Goal: Task Accomplishment & Management: Manage account settings

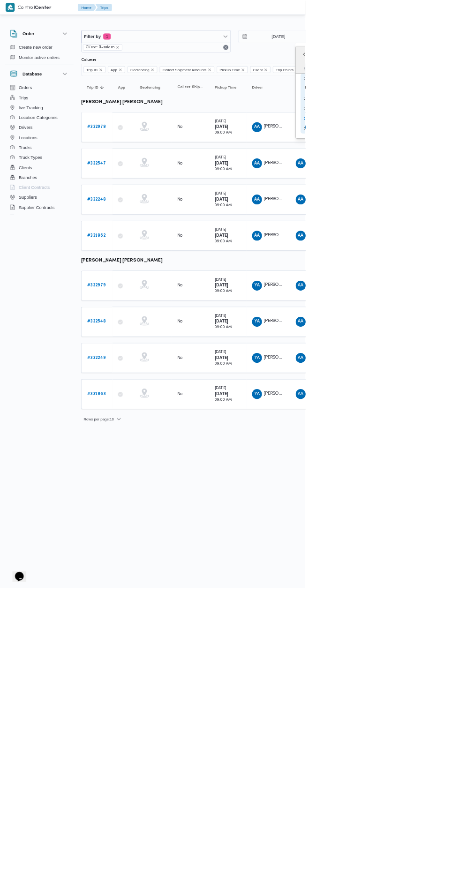
click at [455, 185] on div "24" at bounding box center [460, 178] width 15 height 15
type input "[DATE]"
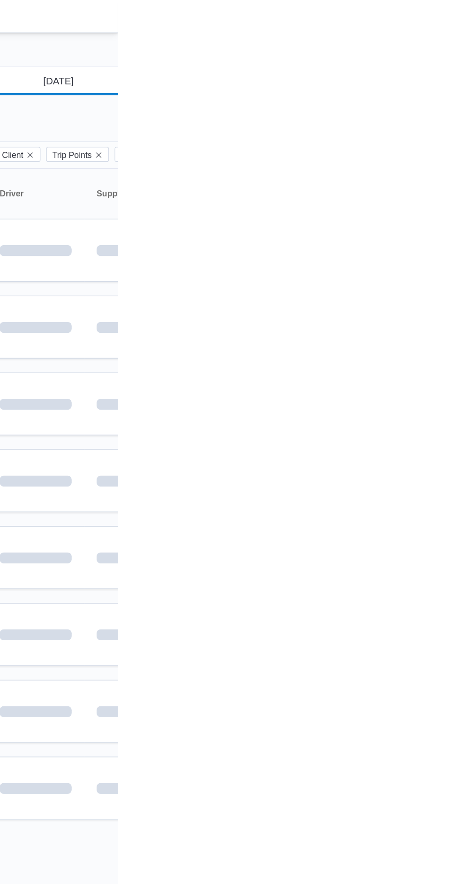
click at [420, 58] on input "[DATE]" at bounding box center [412, 54] width 106 height 19
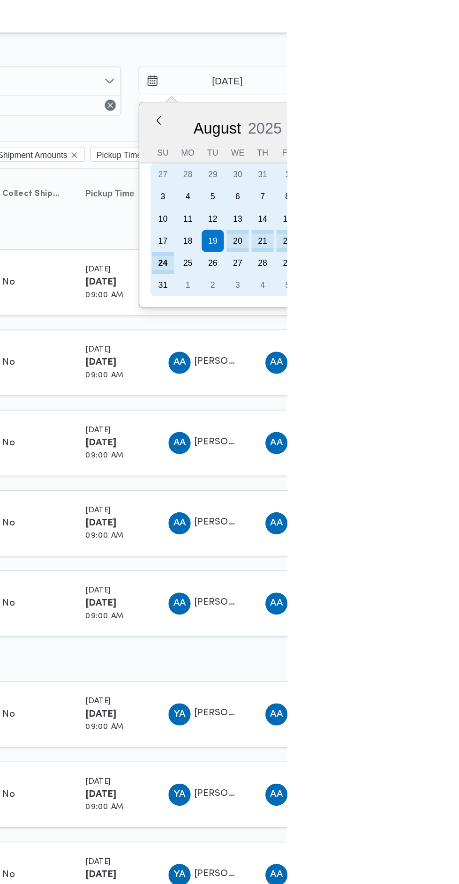
click at [375, 177] on div "24" at bounding box center [374, 178] width 15 height 15
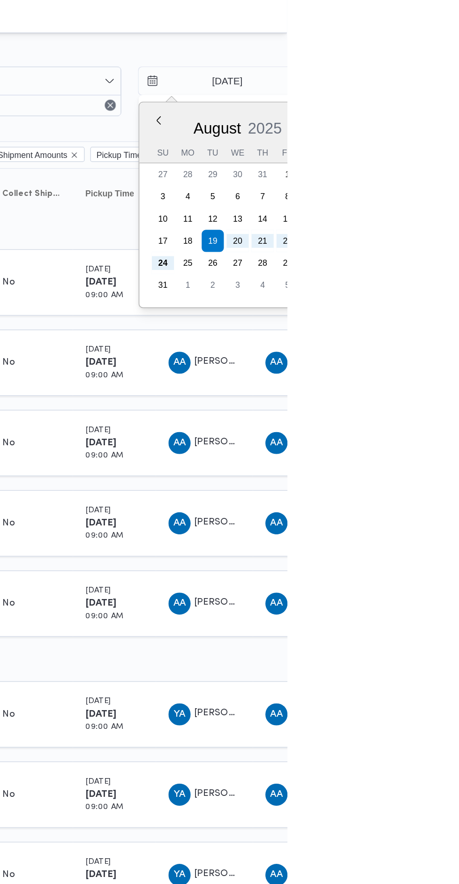
type input "[DATE]"
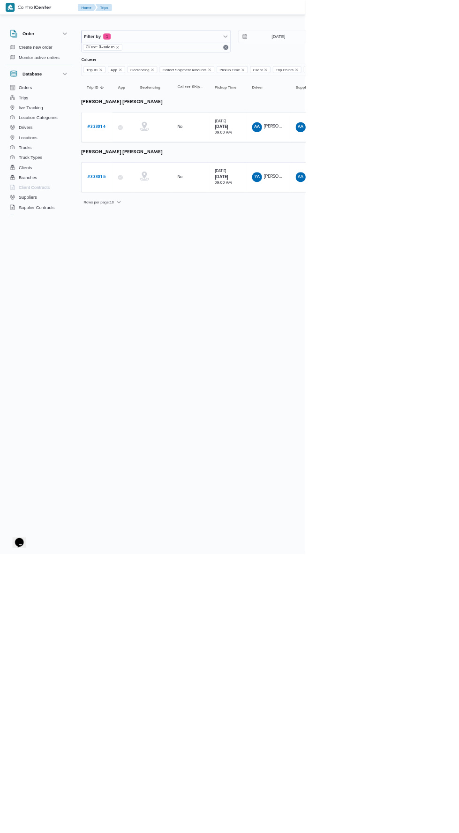
click at [146, 264] on b "# 333015" at bounding box center [145, 266] width 28 height 6
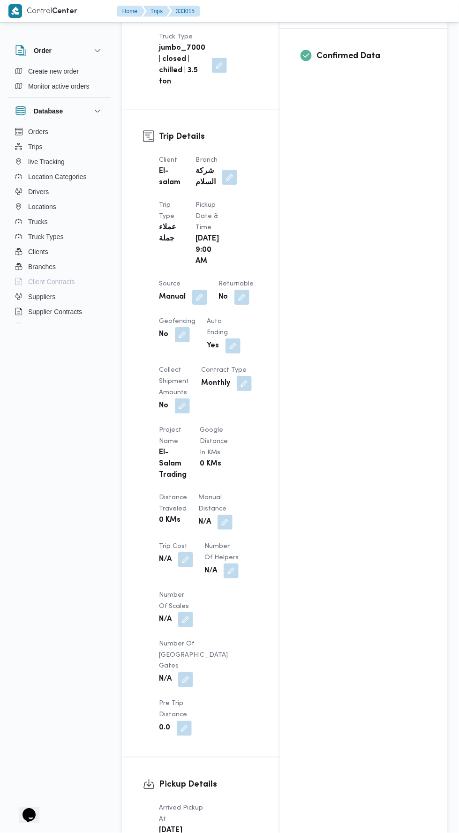
scroll to position [392, 0]
click at [217, 515] on button "button" at bounding box center [224, 522] width 15 height 15
click at [177, 487] on input "Manual Distance" at bounding box center [156, 488] width 93 height 19
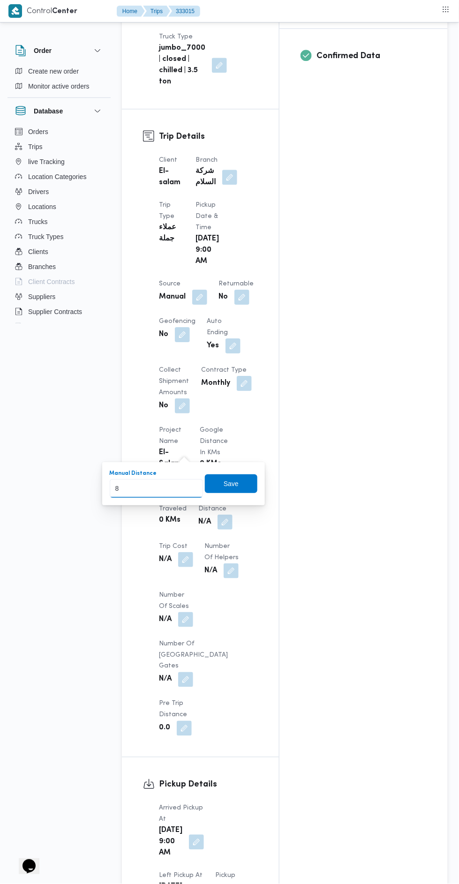
type input "82"
click at [235, 482] on span "Save" at bounding box center [231, 483] width 15 height 11
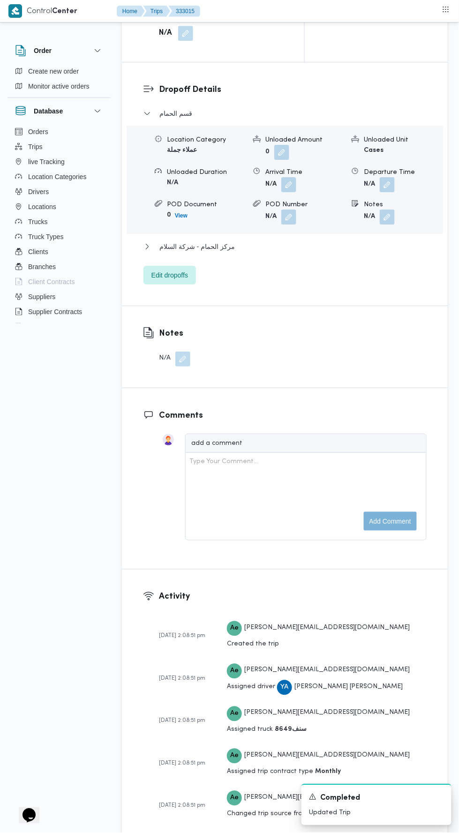
scroll to position [1200, 0]
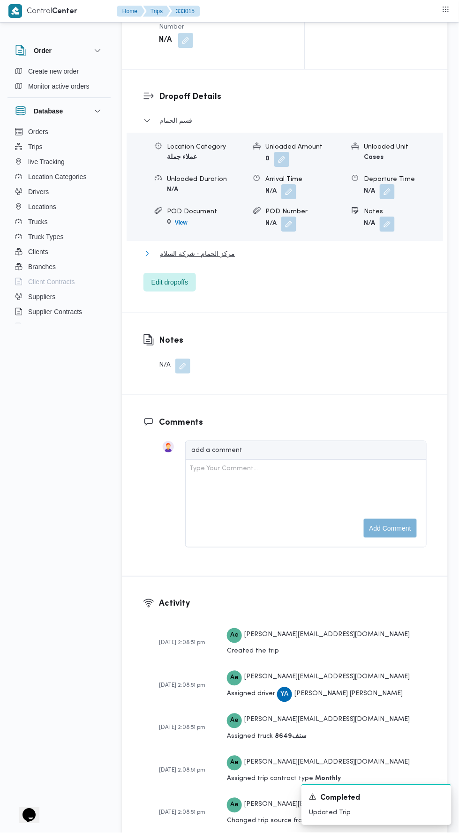
click at [323, 259] on button "مركز الحمام - شركة السلام" at bounding box center [284, 253] width 283 height 11
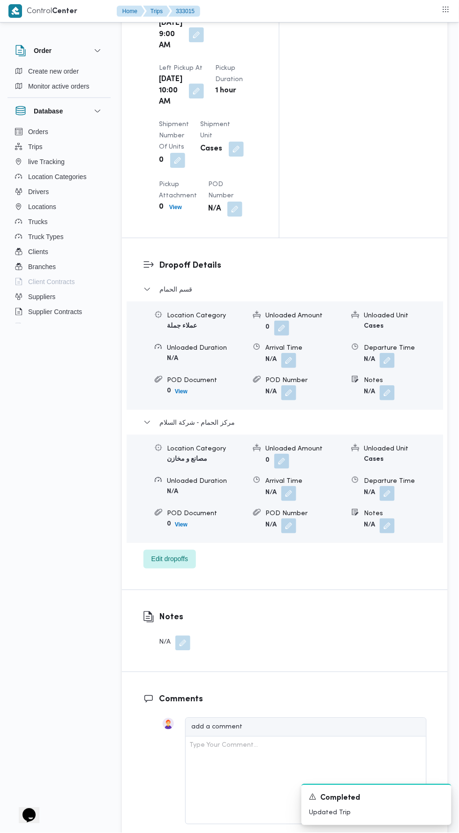
click at [391, 486] on button "button" at bounding box center [387, 493] width 15 height 15
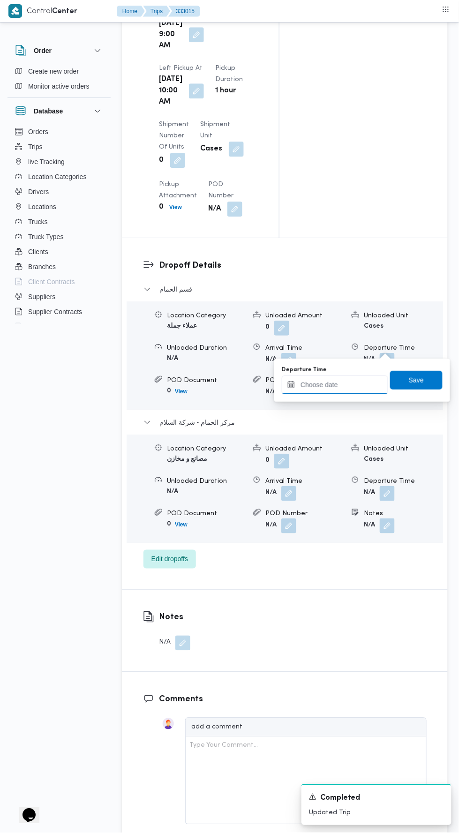
click at [358, 384] on input "Departure Time" at bounding box center [335, 384] width 106 height 19
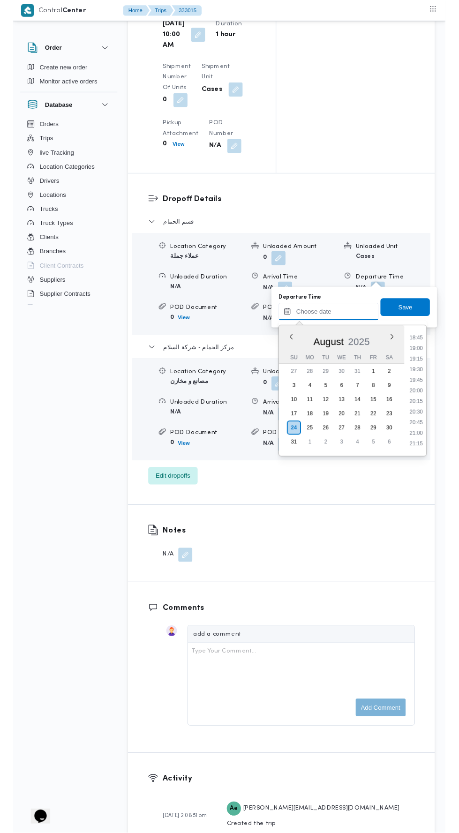
scroll to position [843, 0]
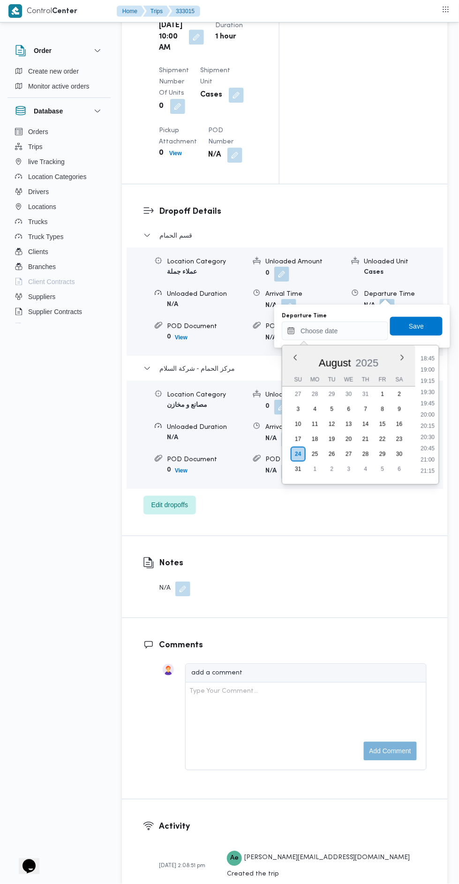
click at [428, 402] on li "19:45" at bounding box center [428, 403] width 22 height 9
type input "[DATE] 19:45"
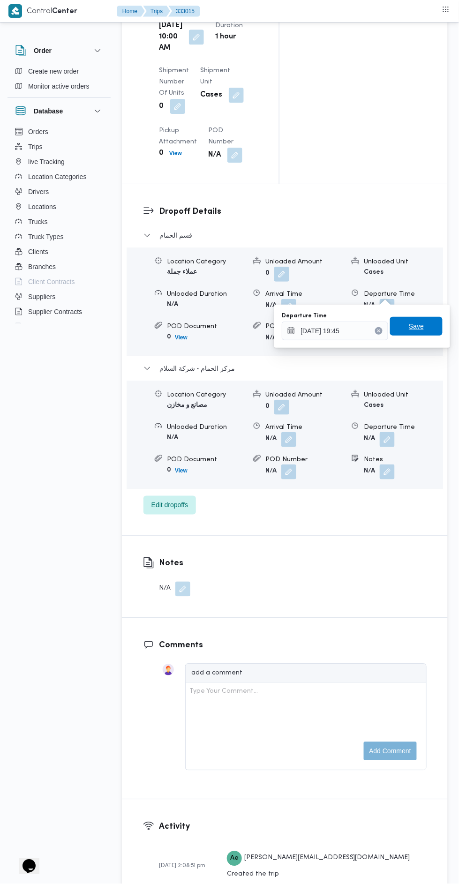
click at [422, 330] on span "Save" at bounding box center [416, 326] width 15 height 11
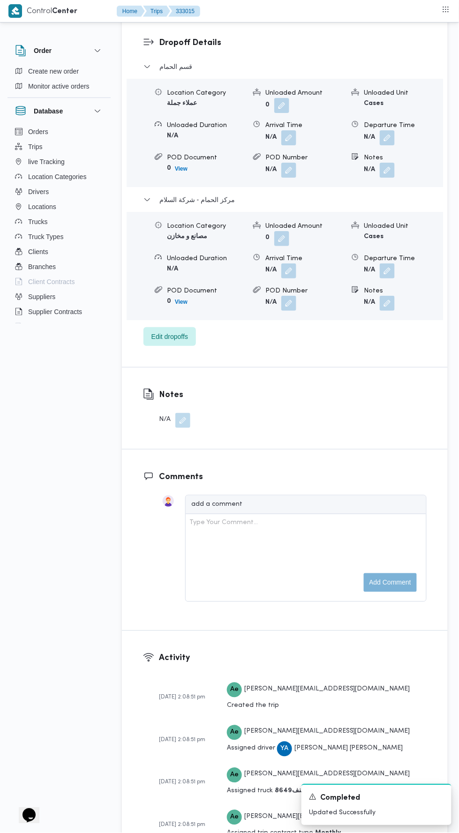
scroll to position [0, 0]
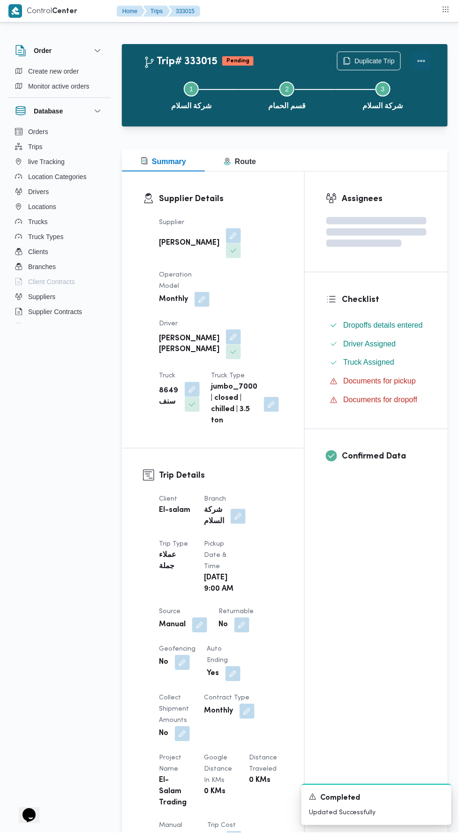
click at [425, 54] on button "Actions" at bounding box center [421, 61] width 19 height 19
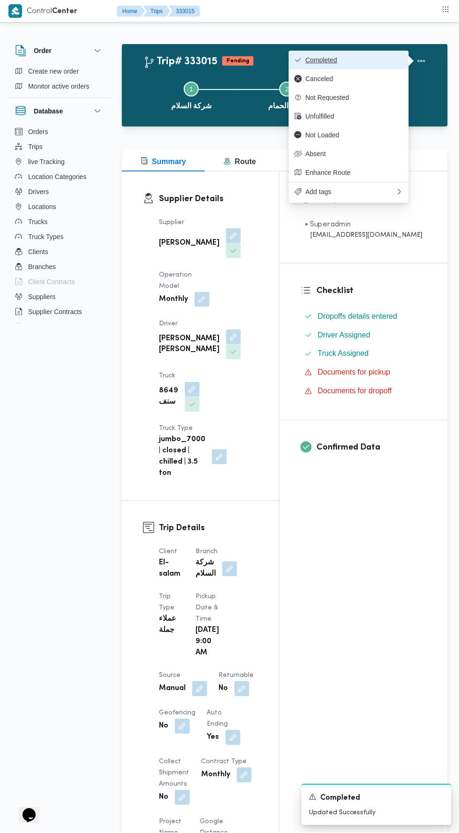
click at [378, 60] on span "Completed" at bounding box center [354, 59] width 97 height 7
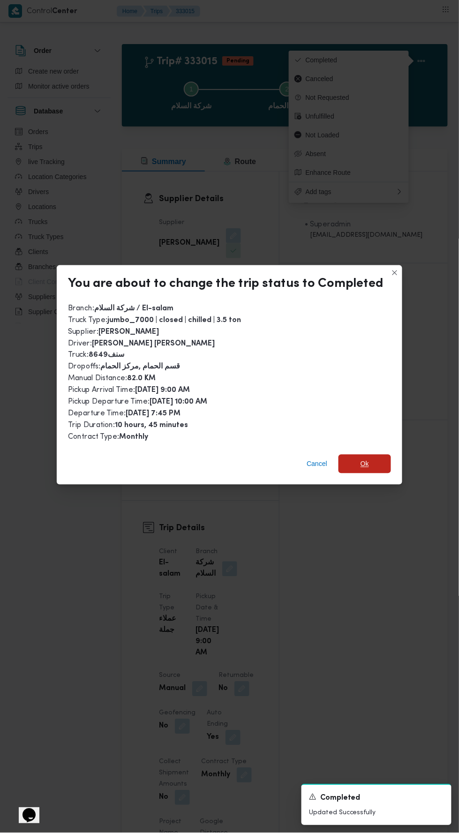
click at [376, 455] on span "Ok" at bounding box center [364, 464] width 52 height 19
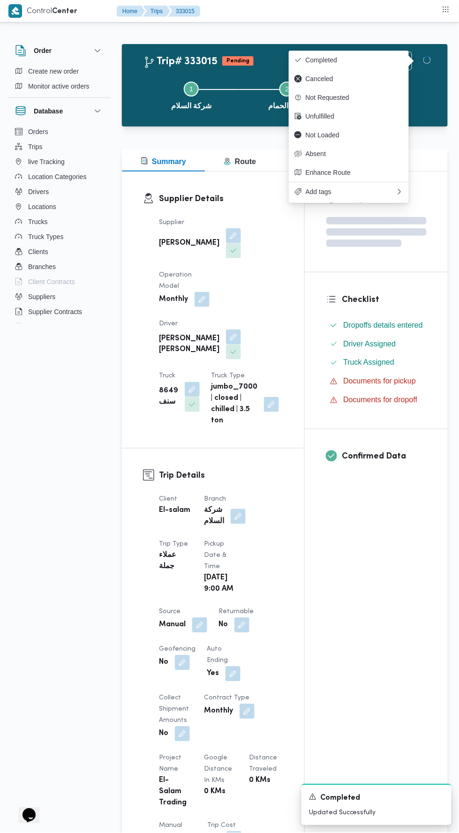
click at [358, 590] on div "Assignees Checklist Dropoffs details entered Driver Assigned Truck Assigned Doc…" at bounding box center [376, 720] width 143 height 1097
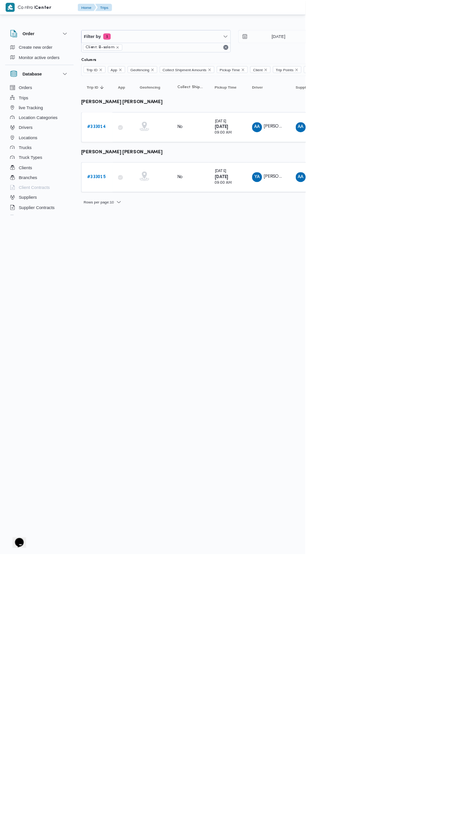
click at [144, 190] on b "# 333014" at bounding box center [145, 191] width 28 height 6
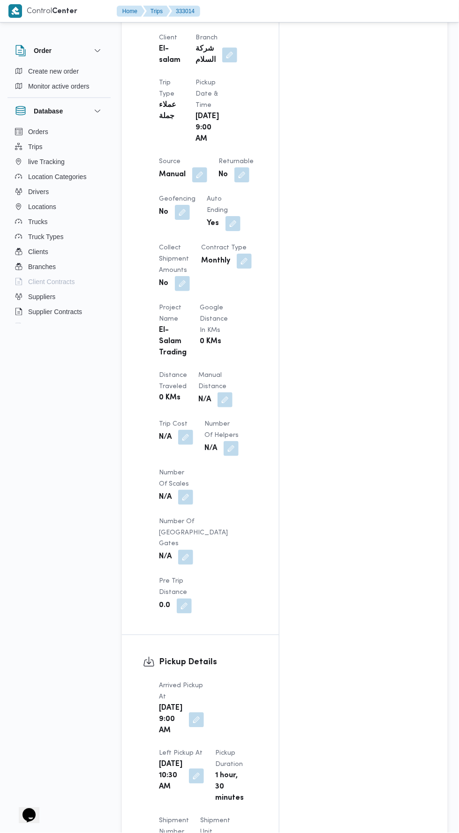
scroll to position [616, 0]
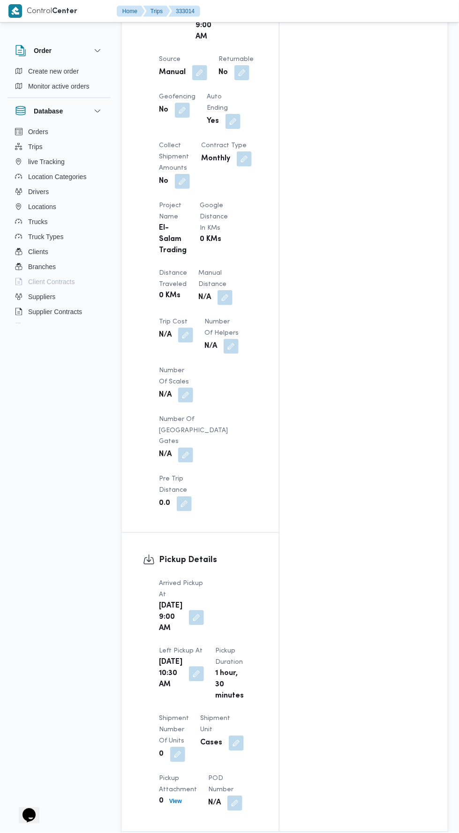
click at [217, 290] on button "button" at bounding box center [224, 297] width 15 height 15
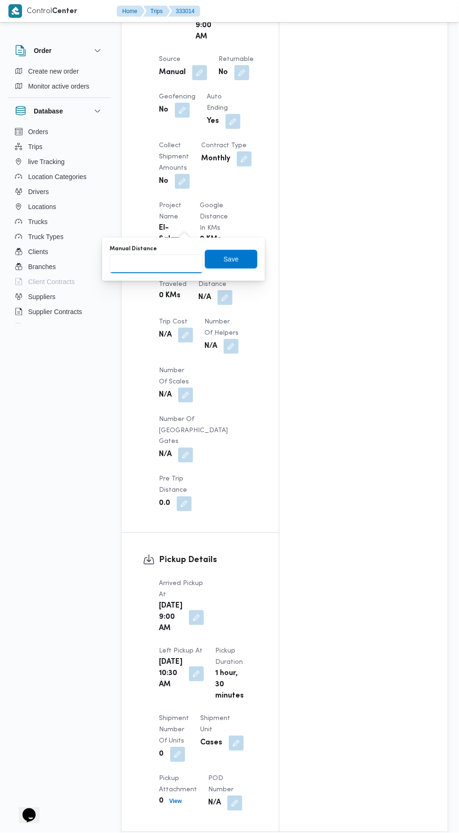
click at [167, 264] on input "Manual Distance" at bounding box center [156, 264] width 93 height 19
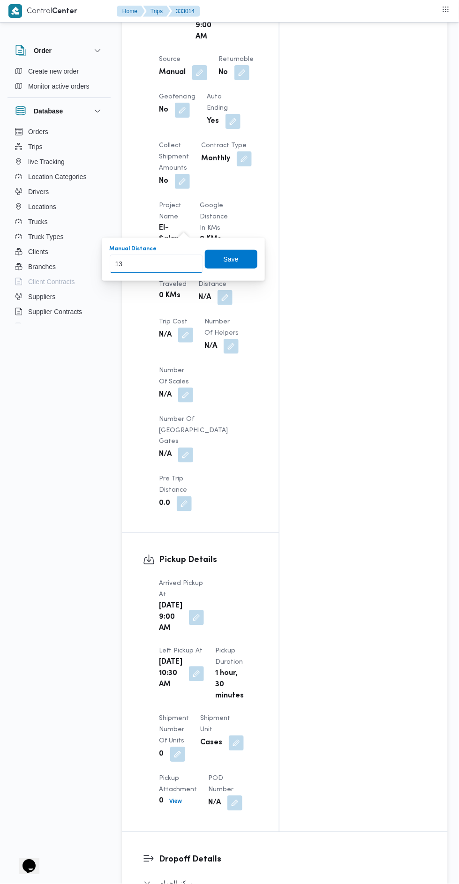
type input "136"
click at [240, 258] on span "Save" at bounding box center [231, 259] width 52 height 19
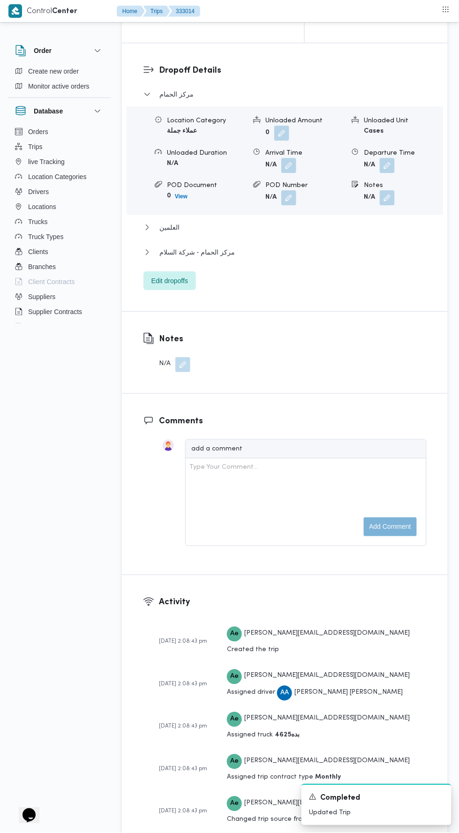
scroll to position [1237, 0]
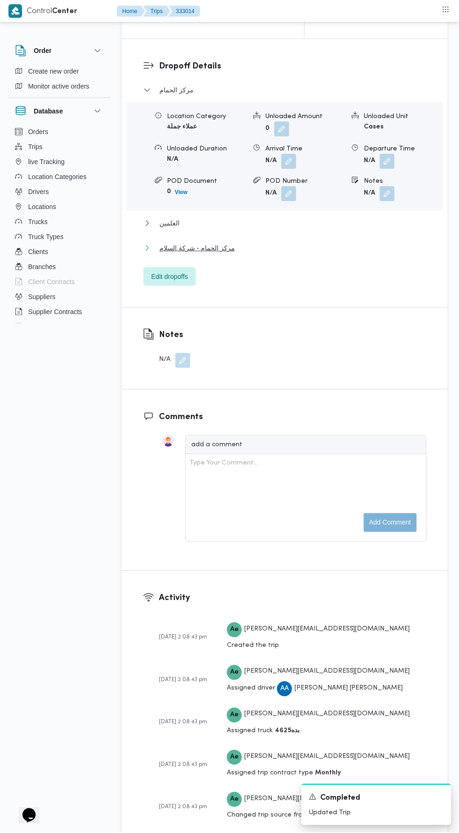
click at [274, 254] on button "مركز الحمام - شركة السلام" at bounding box center [284, 247] width 283 height 11
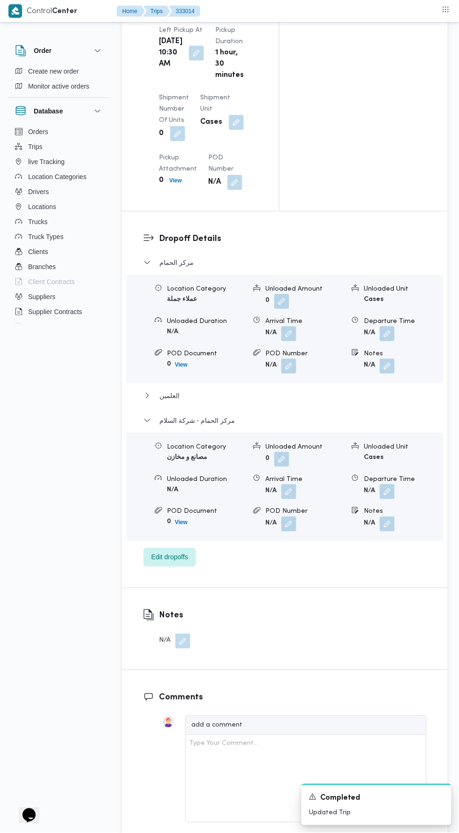
click at [387, 484] on button "button" at bounding box center [387, 491] width 15 height 15
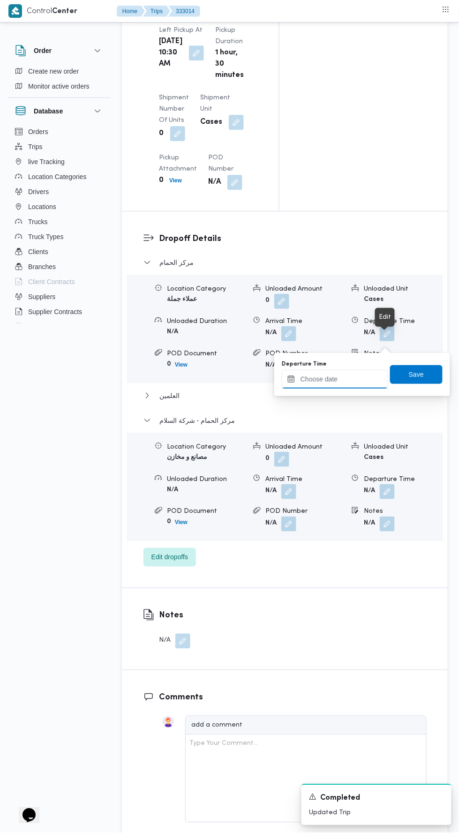
click at [354, 378] on input "Departure Time" at bounding box center [335, 379] width 106 height 19
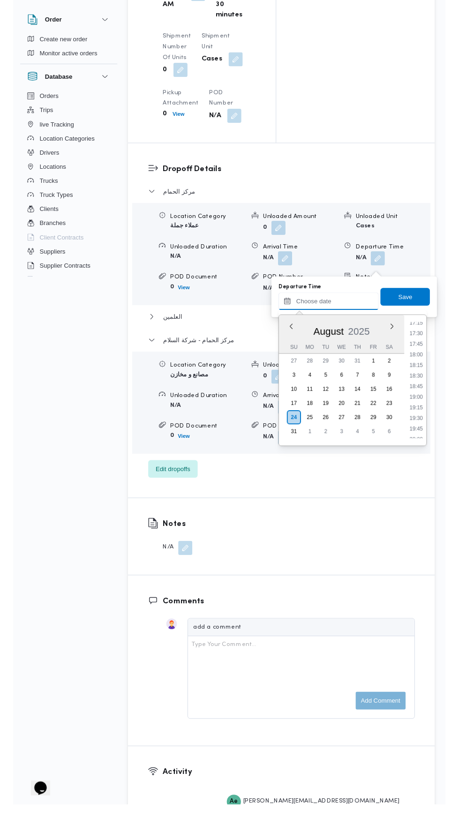
scroll to position [771, 0]
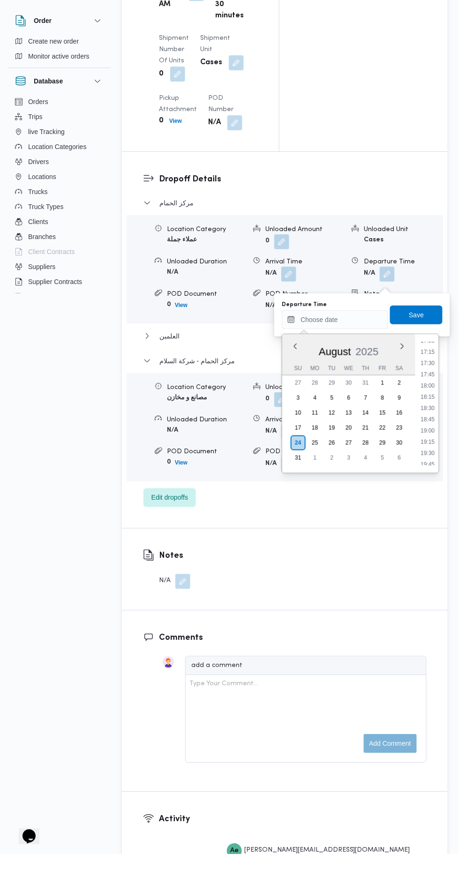
click at [430, 394] on li "17:30" at bounding box center [428, 393] width 22 height 9
type input "[DATE] 17:30"
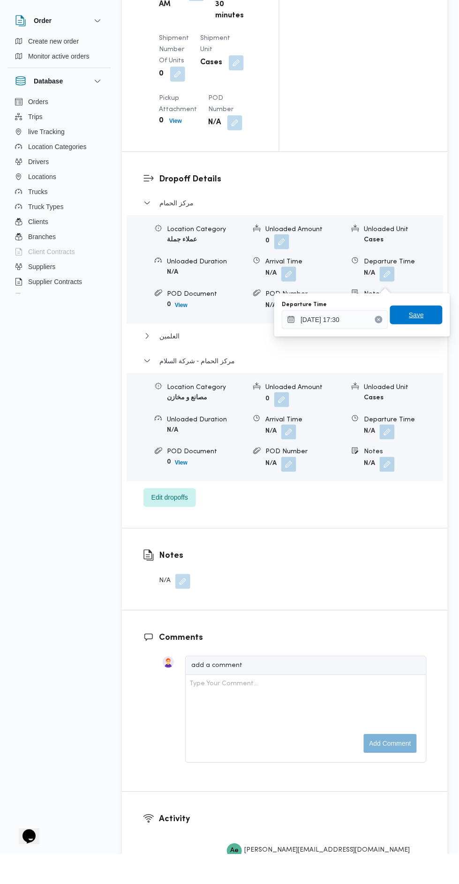
click at [423, 349] on span "Save" at bounding box center [416, 344] width 15 height 11
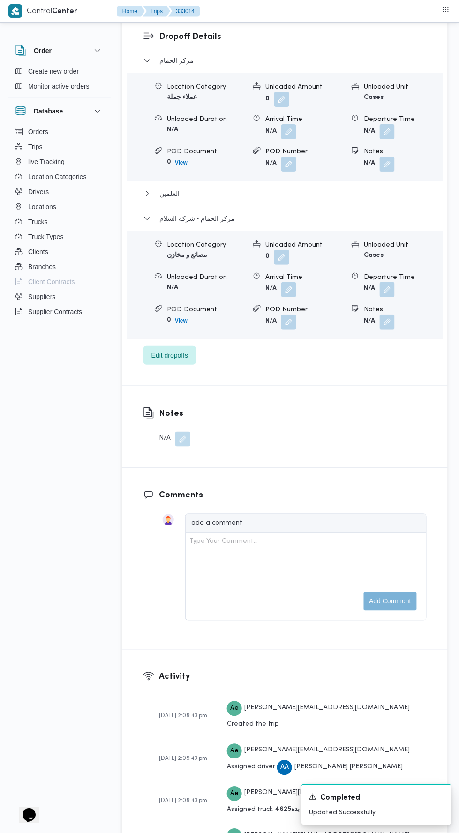
scroll to position [0, 0]
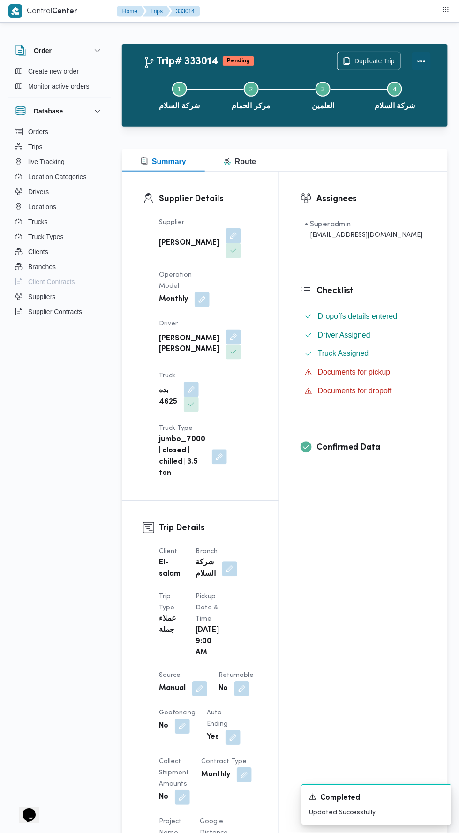
click at [426, 58] on button "Actions" at bounding box center [421, 61] width 19 height 19
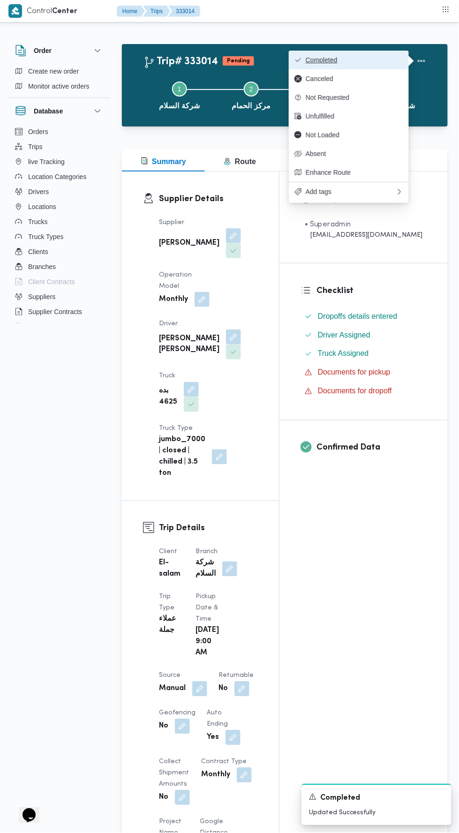
click at [383, 59] on span "Completed" at bounding box center [354, 59] width 97 height 7
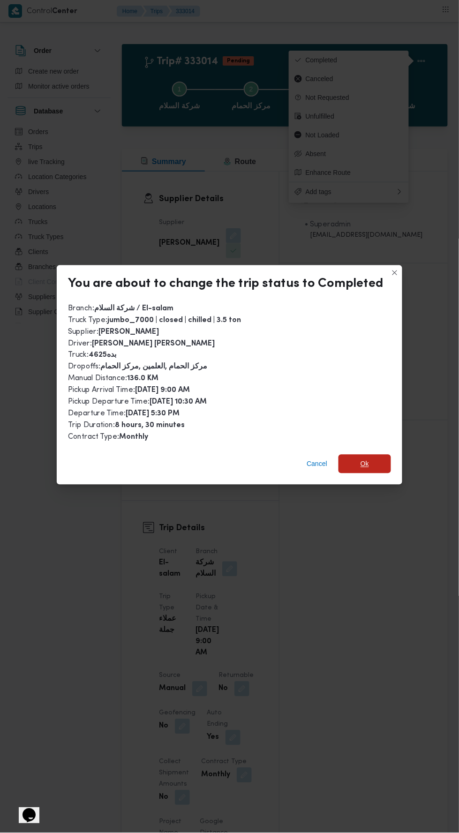
click at [375, 460] on span "Ok" at bounding box center [364, 464] width 52 height 19
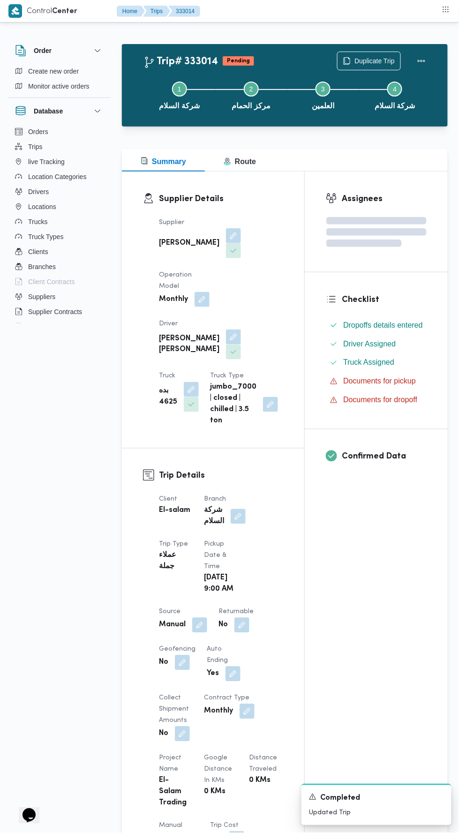
click at [385, 647] on div "Assignees Checklist Dropoffs details entered Driver Assigned Truck Assigned Doc…" at bounding box center [376, 724] width 143 height 1104
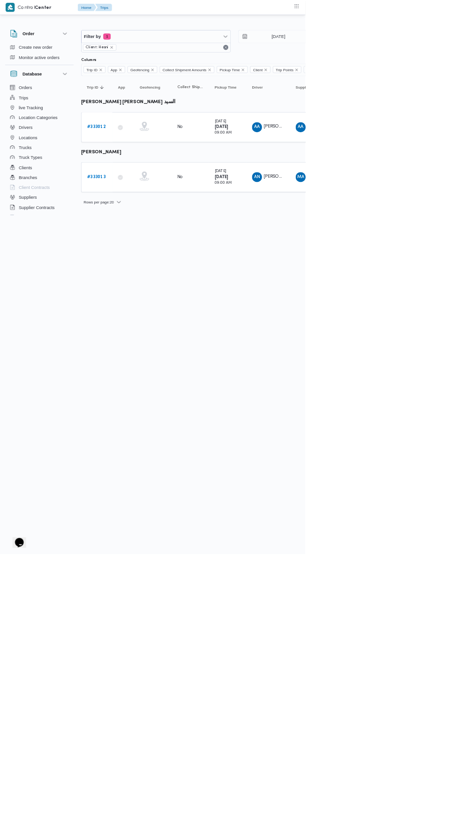
click at [149, 264] on b "# 333013" at bounding box center [145, 266] width 28 height 6
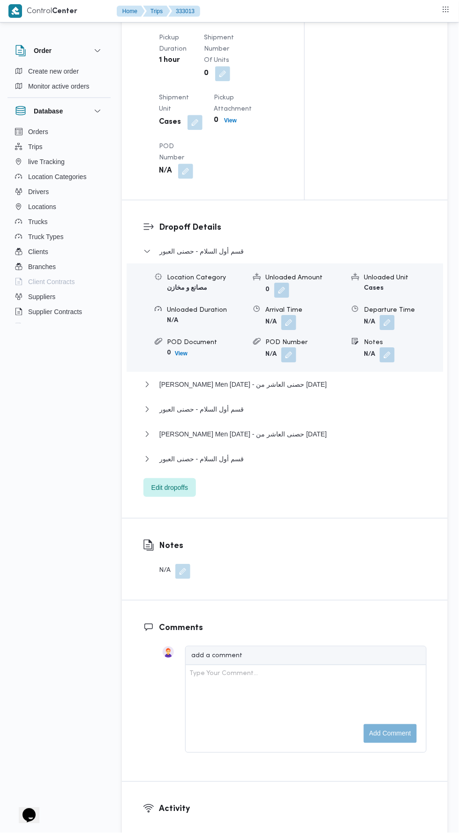
scroll to position [1083, 0]
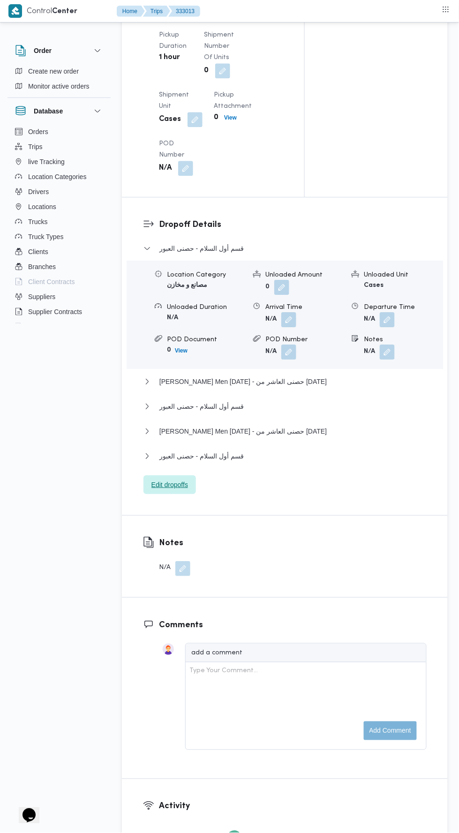
click at [194, 494] on span "Edit dropoffs" at bounding box center [169, 484] width 52 height 19
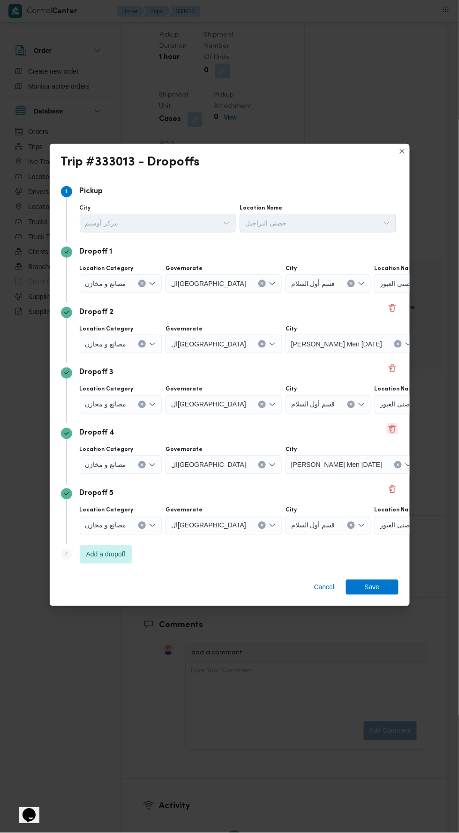
click at [392, 426] on button "Delete" at bounding box center [392, 428] width 11 height 11
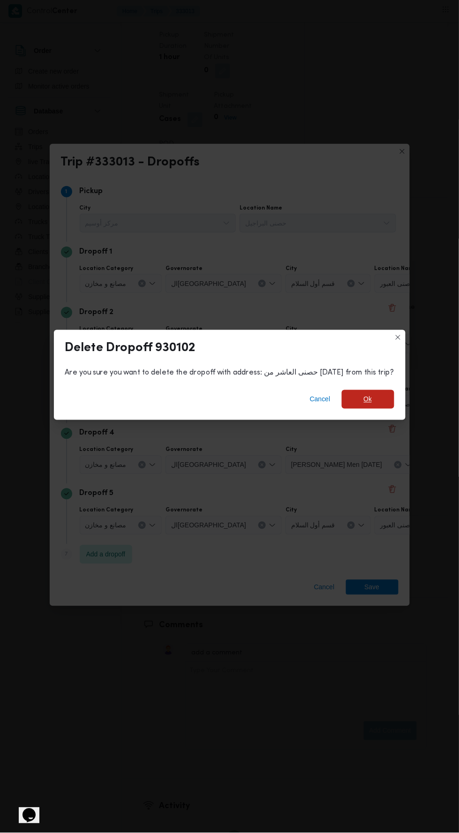
click at [364, 394] on span "Ok" at bounding box center [368, 399] width 8 height 11
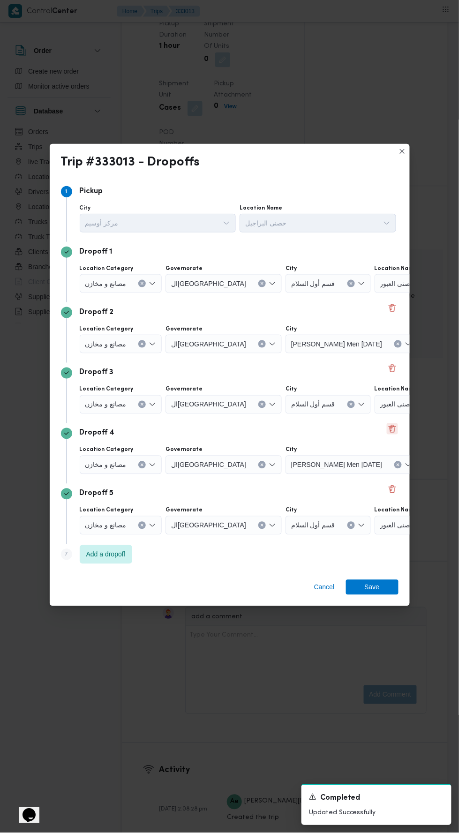
scroll to position [1071, 0]
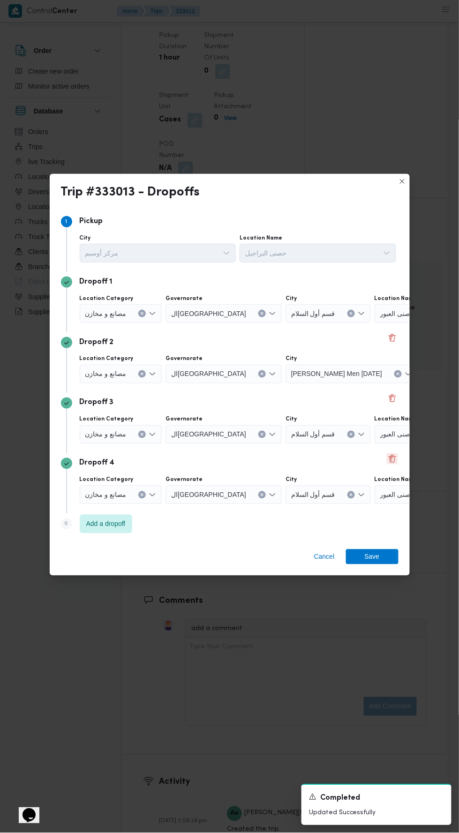
click at [396, 456] on button "Delete" at bounding box center [392, 458] width 11 height 11
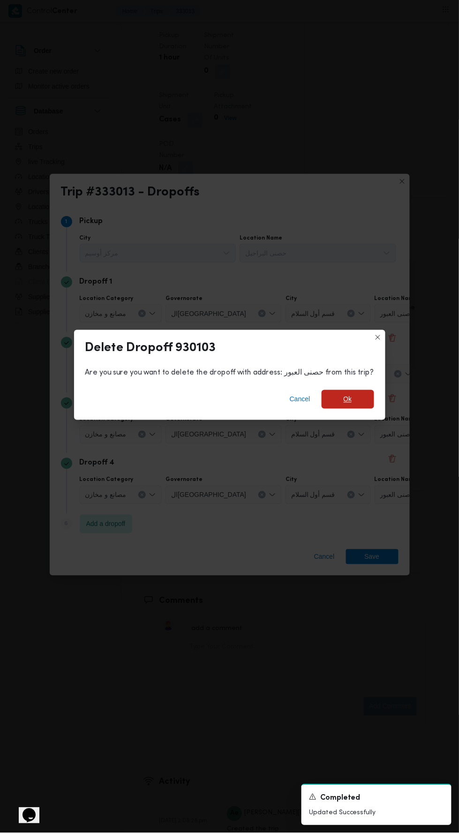
click at [351, 402] on span "Ok" at bounding box center [348, 399] width 52 height 19
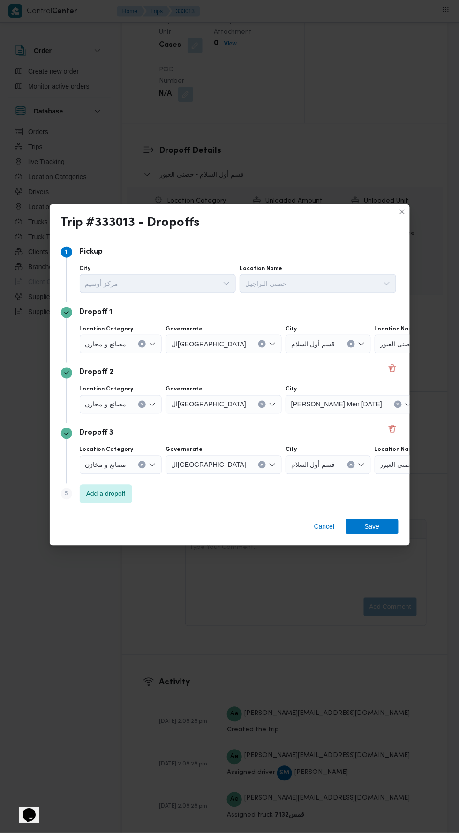
scroll to position [1147, 0]
click at [392, 435] on button "Delete" at bounding box center [392, 428] width 11 height 11
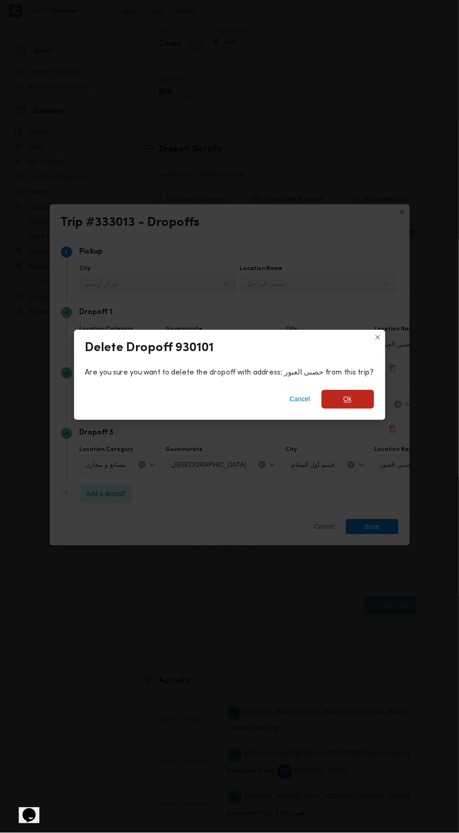
click at [361, 409] on span "Ok" at bounding box center [348, 399] width 52 height 19
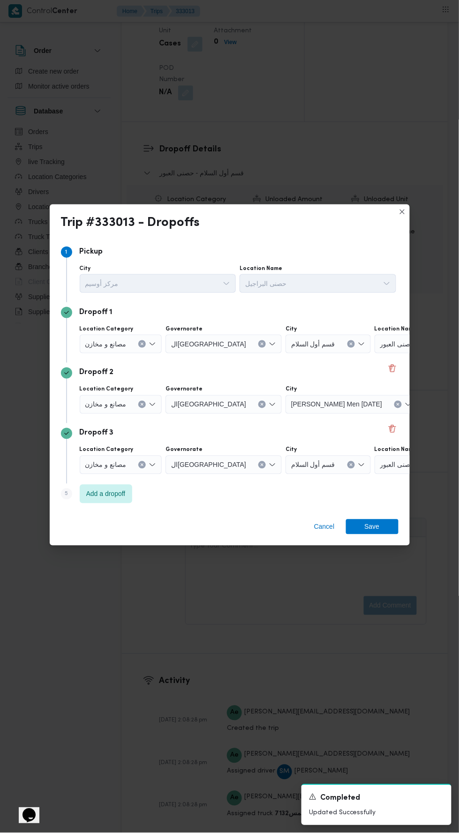
scroll to position [1136, 0]
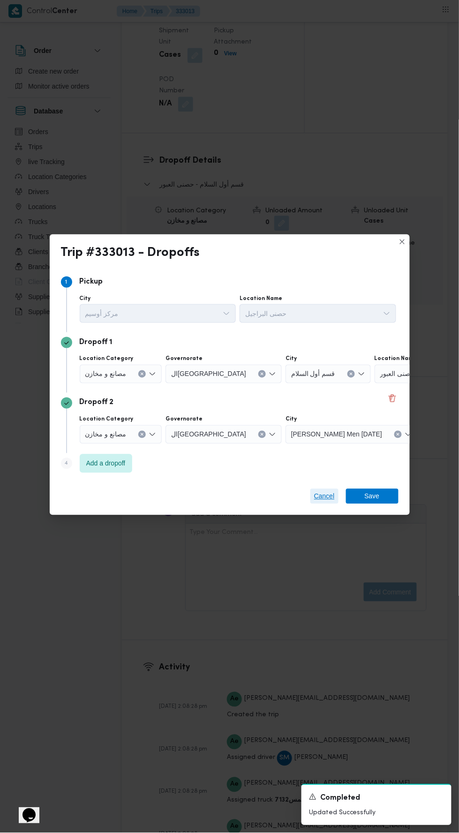
click at [325, 502] on span "Cancel" at bounding box center [324, 496] width 21 height 11
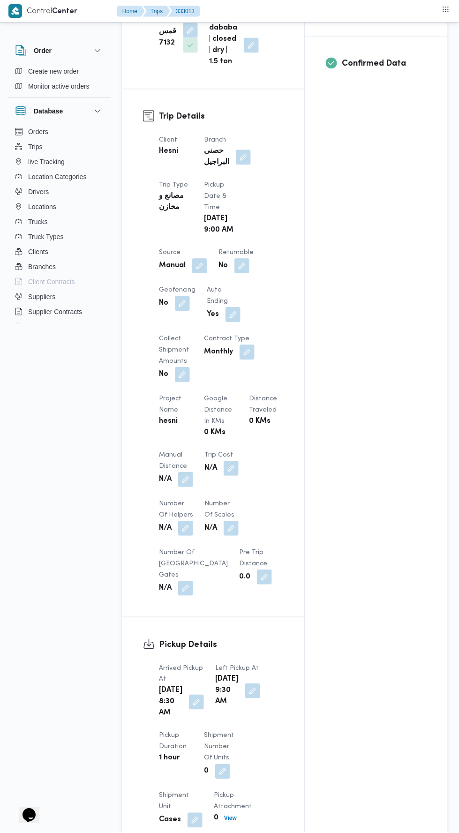
scroll to position [350, 0]
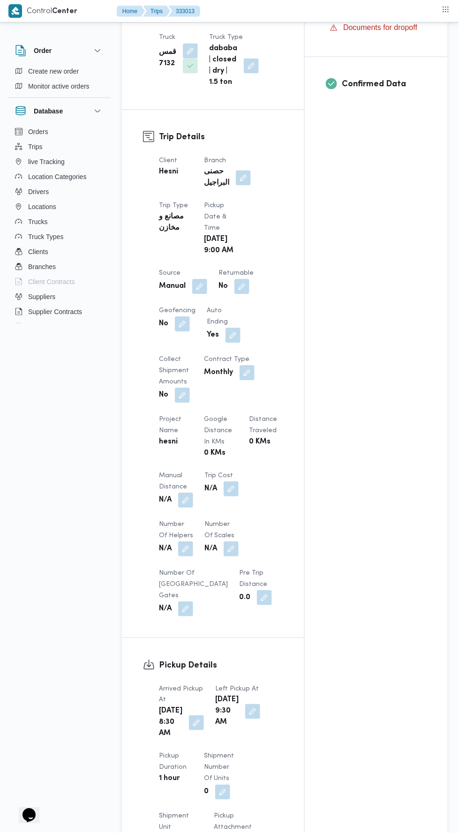
click at [192, 493] on button "button" at bounding box center [185, 500] width 15 height 15
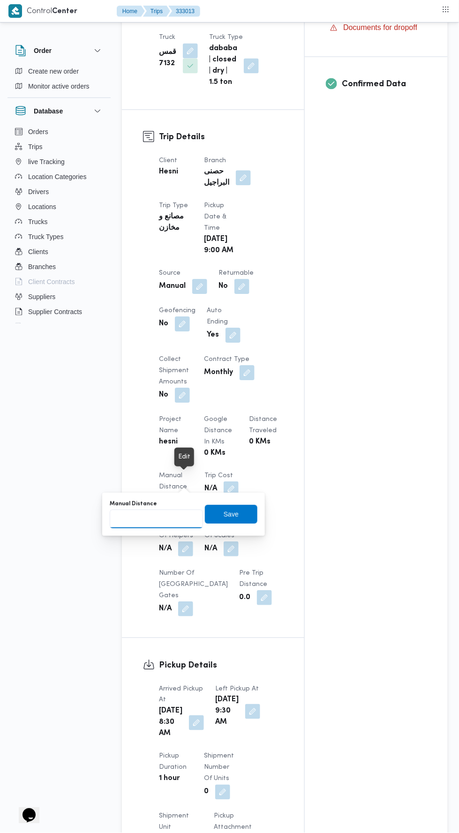
click at [181, 519] on input "Manual Distance" at bounding box center [156, 519] width 93 height 19
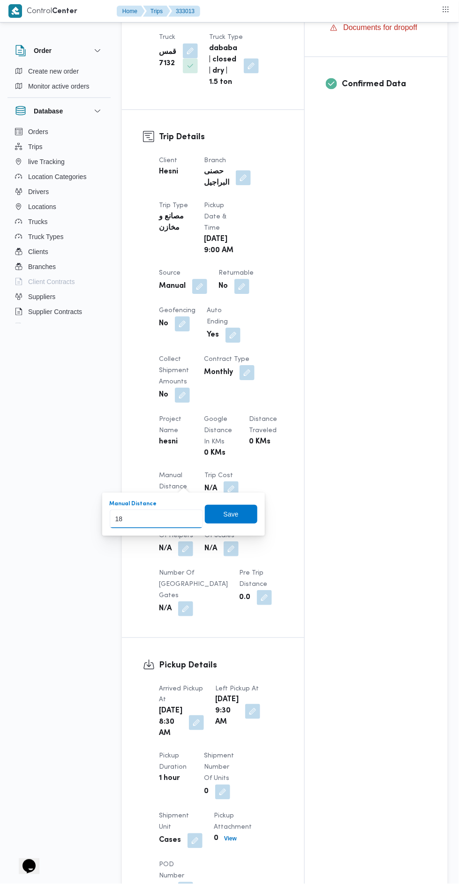
type input "186"
click at [232, 514] on span "Save" at bounding box center [231, 514] width 15 height 11
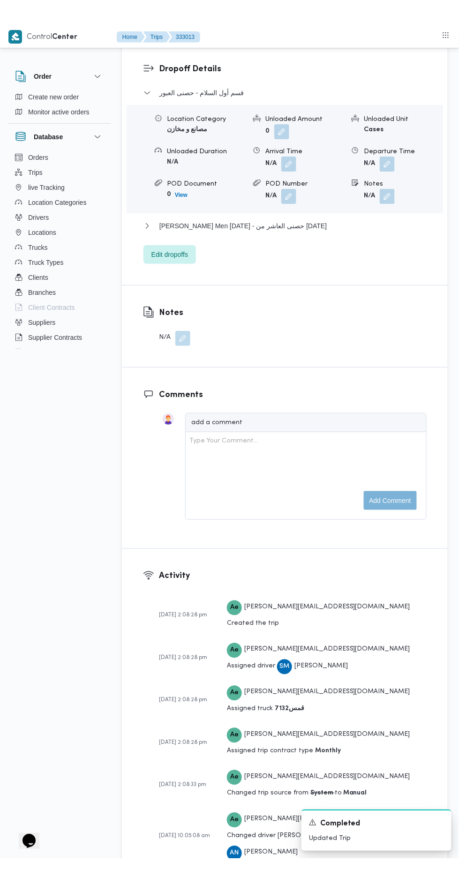
scroll to position [1225, 0]
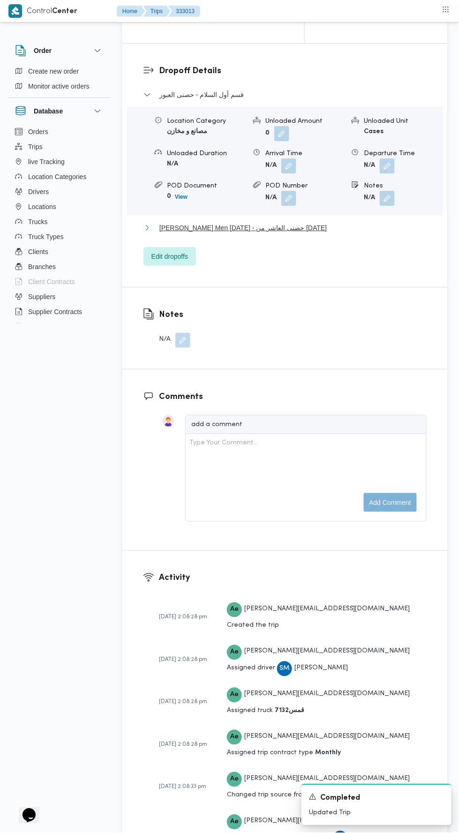
click at [332, 233] on button "Thany Ashr Men Ramadan - حصنى العاشر من رمضان" at bounding box center [284, 227] width 283 height 11
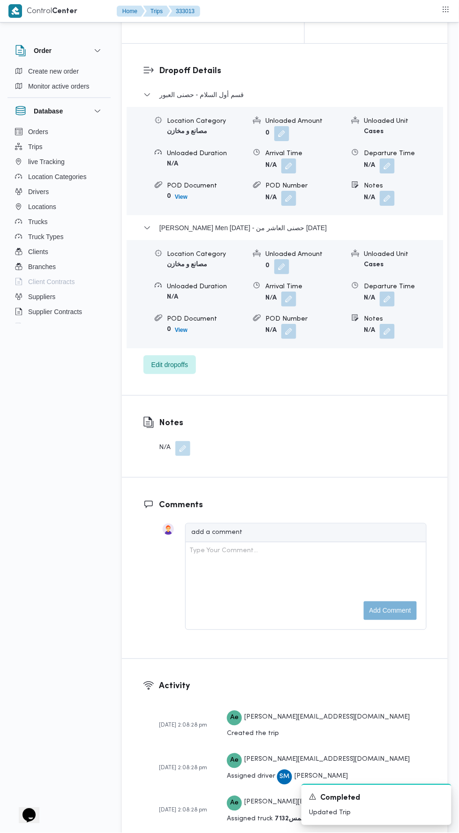
click at [391, 307] on button "button" at bounding box center [387, 299] width 15 height 15
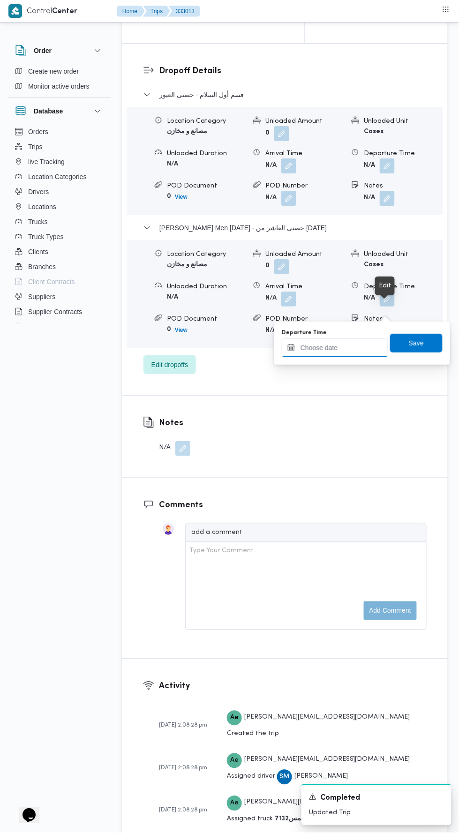
click at [353, 354] on input "Departure Time" at bounding box center [335, 347] width 106 height 19
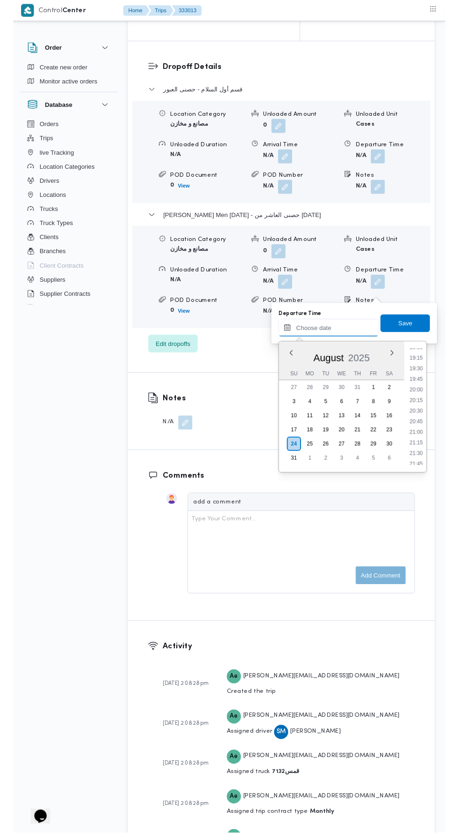
scroll to position [862, 0]
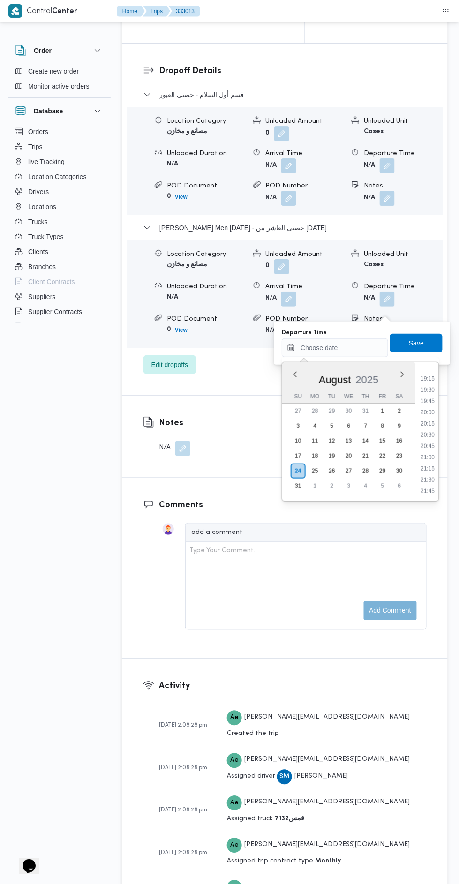
click at [427, 434] on li "20:30" at bounding box center [428, 434] width 22 height 9
type input "24/08/2025 20:30"
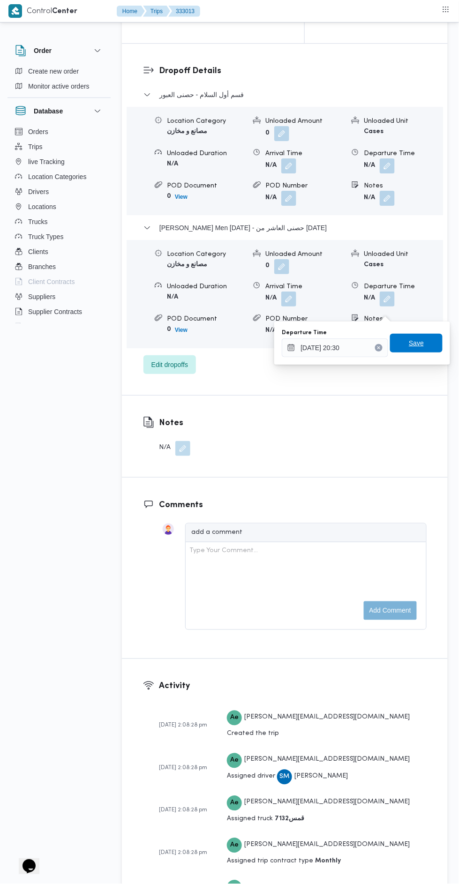
click at [424, 345] on span "Save" at bounding box center [416, 342] width 15 height 11
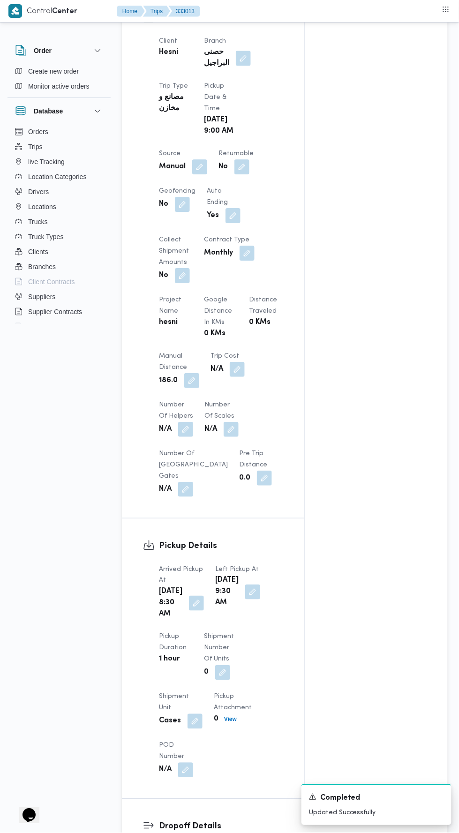
scroll to position [0, 0]
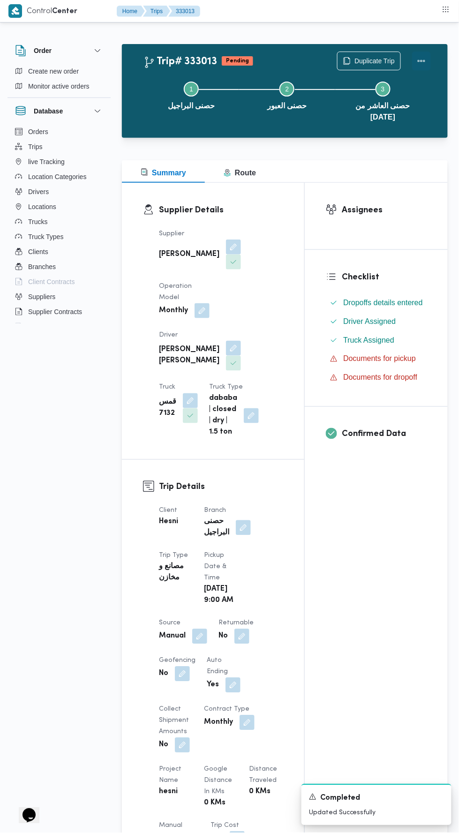
click at [426, 63] on button "Actions" at bounding box center [421, 61] width 19 height 19
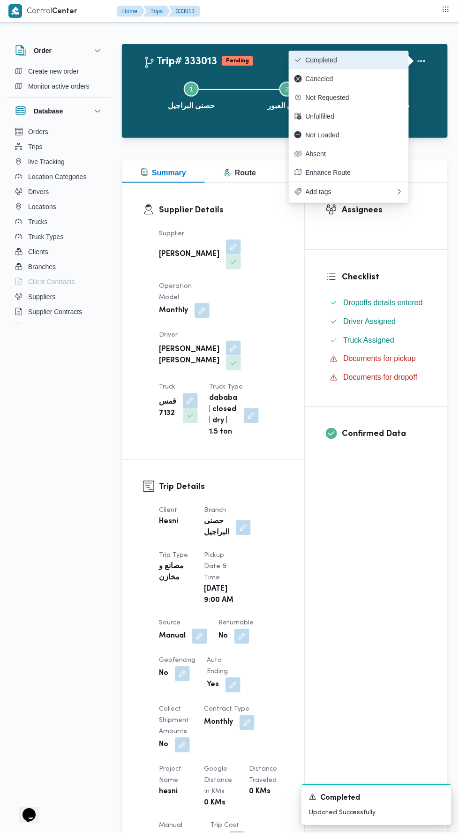
click at [371, 59] on span "Completed" at bounding box center [354, 59] width 97 height 7
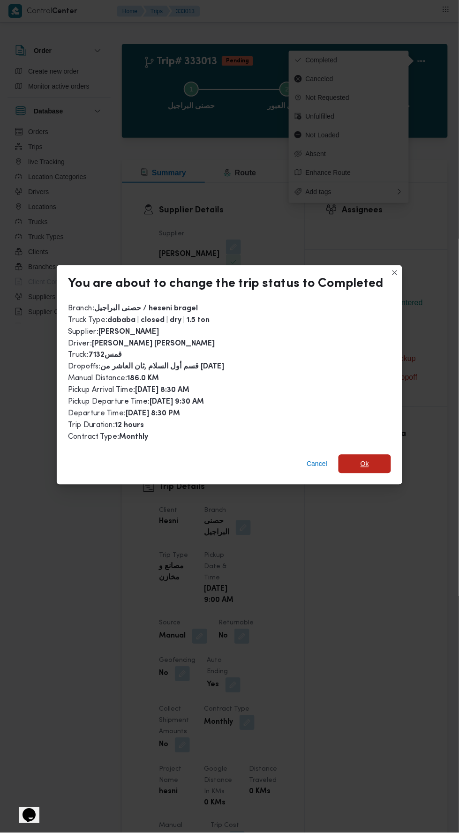
click at [360, 458] on span "Ok" at bounding box center [364, 463] width 8 height 11
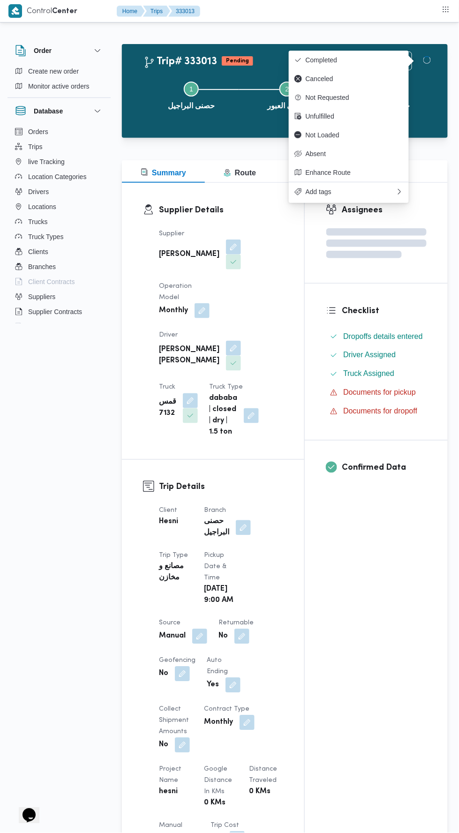
click at [329, 597] on div "Assignees Checklist Dropoffs details entered Driver Assigned Truck Assigned Doc…" at bounding box center [376, 726] width 143 height 1086
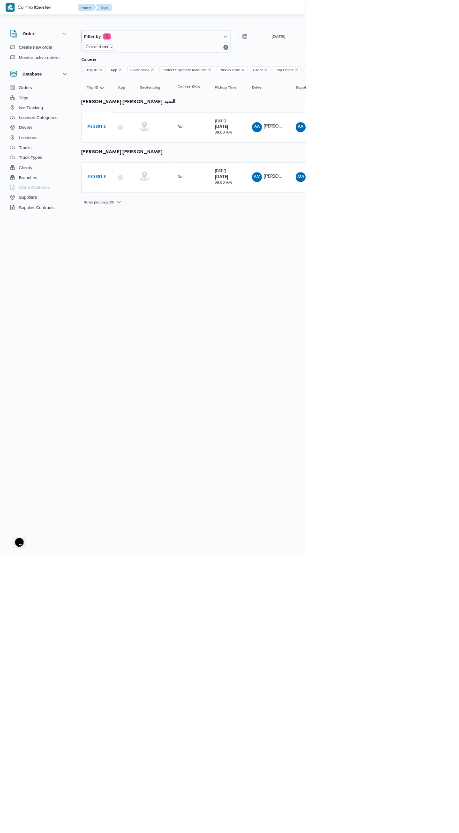
click at [146, 186] on link "# 333012" at bounding box center [145, 191] width 28 height 11
click at [148, 188] on b "# 333012" at bounding box center [145, 191] width 28 height 6
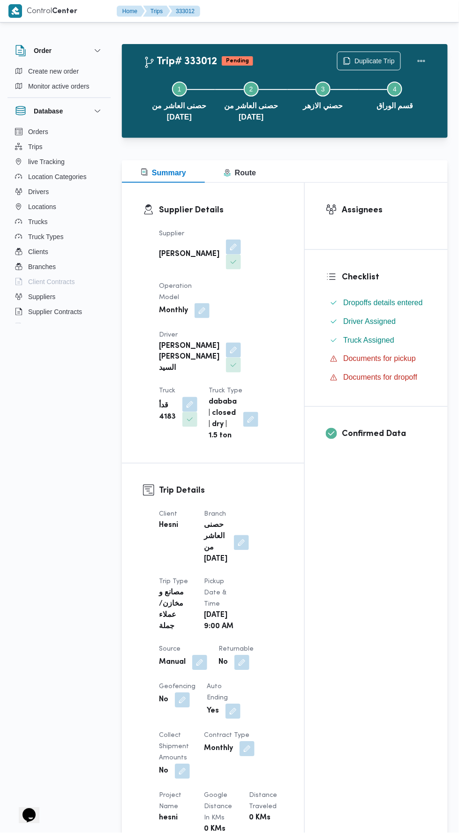
click at [239, 535] on button "button" at bounding box center [241, 542] width 15 height 15
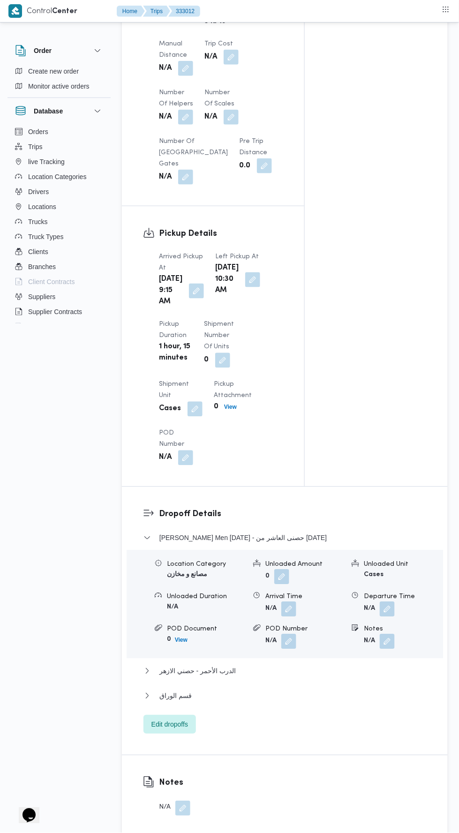
scroll to position [810, 0]
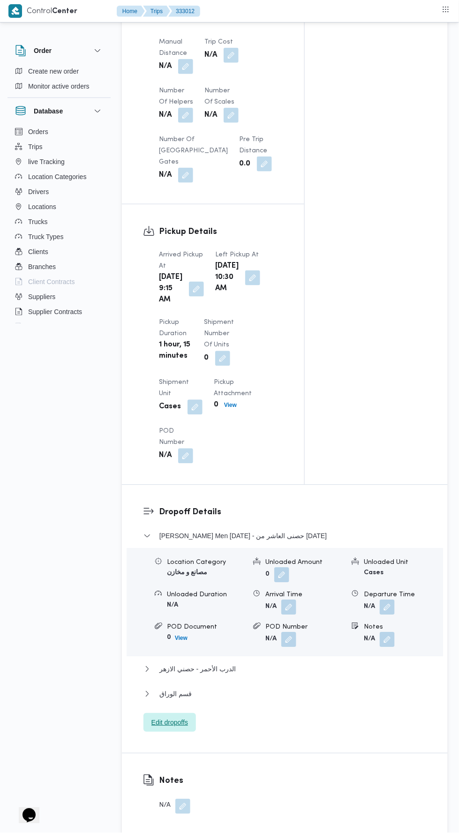
click at [187, 728] on span "Edit dropoffs" at bounding box center [169, 722] width 37 height 11
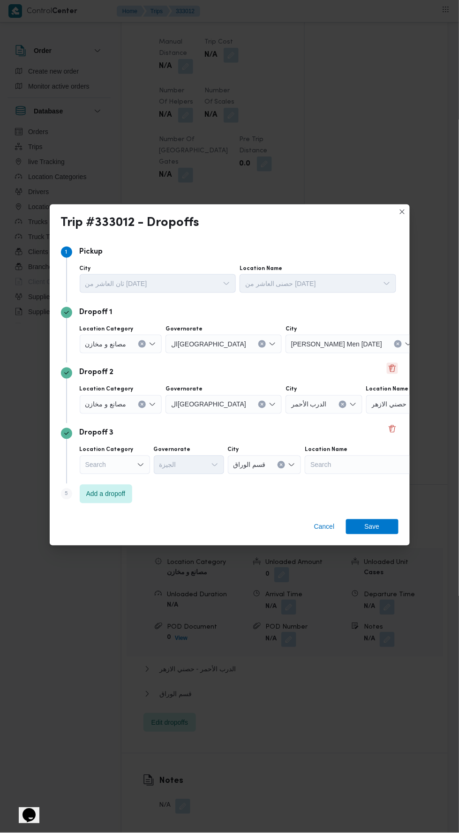
click at [397, 374] on button "Delete" at bounding box center [392, 368] width 11 height 11
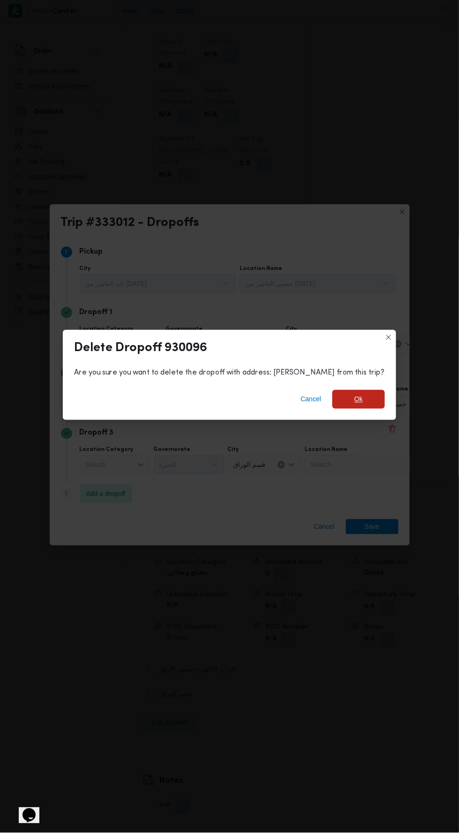
click at [352, 409] on span "Ok" at bounding box center [358, 399] width 52 height 19
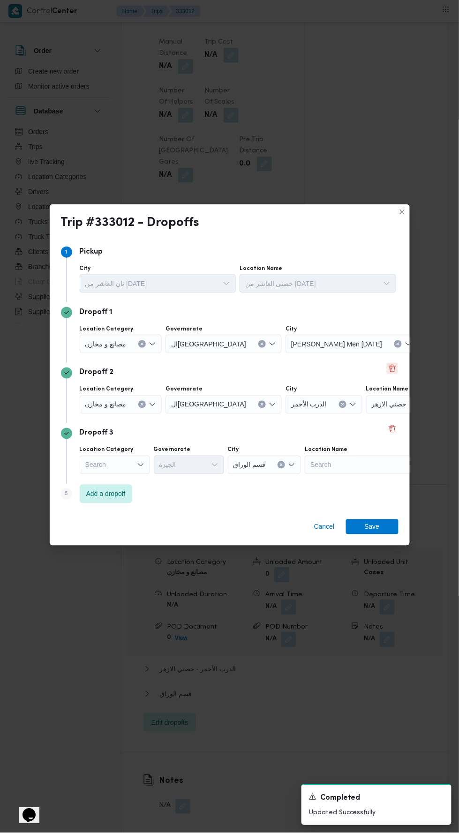
scroll to position [799, 0]
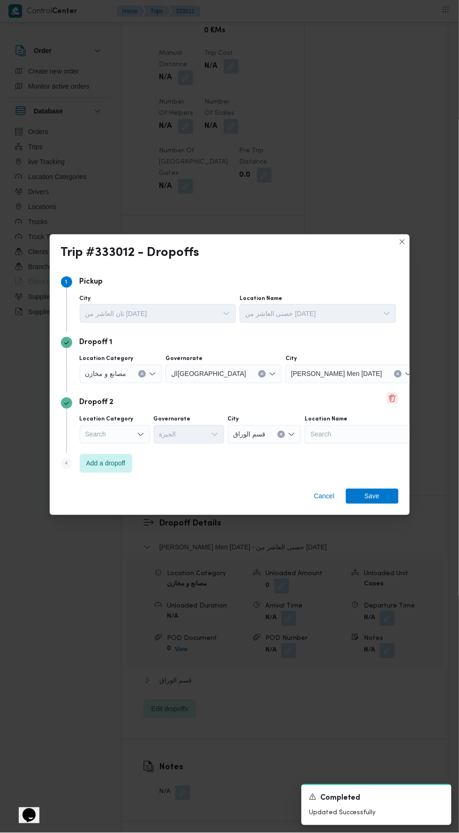
click at [392, 404] on button "Delete" at bounding box center [392, 398] width 11 height 11
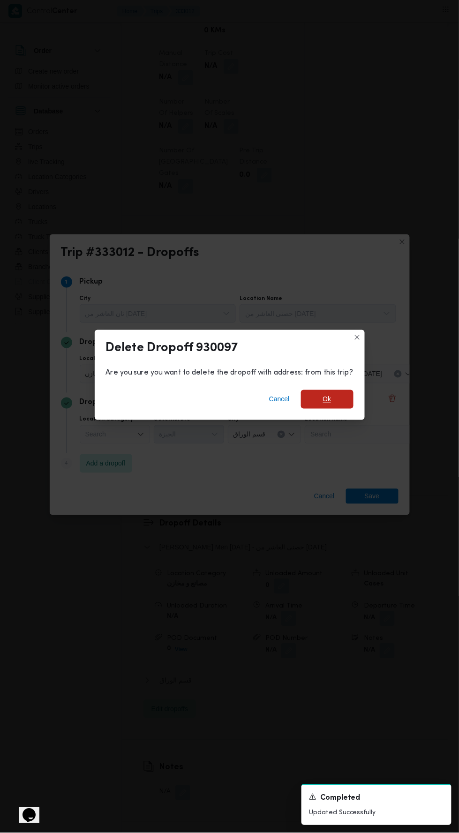
click at [351, 409] on span "Ok" at bounding box center [327, 399] width 52 height 19
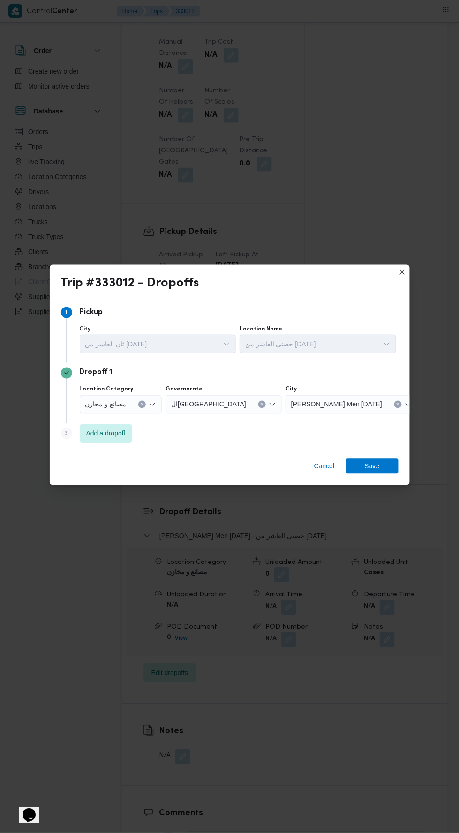
click at [138, 408] on button "Clear input" at bounding box center [141, 404] width 7 height 7
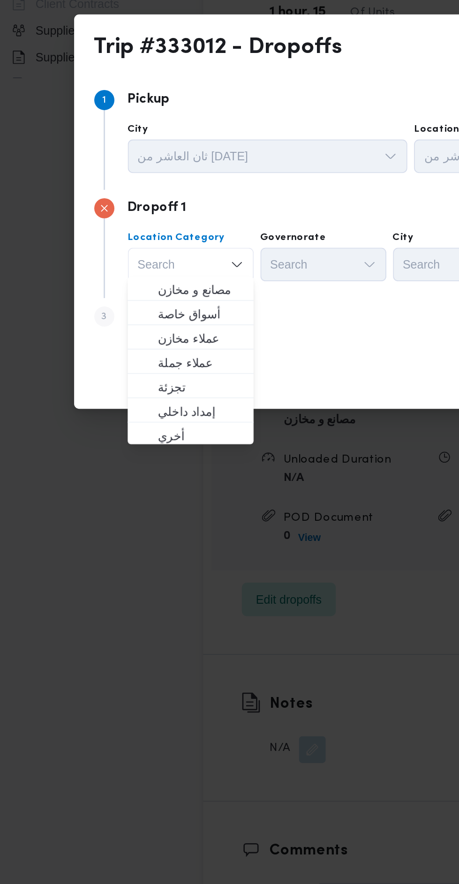
scroll to position [857, 0]
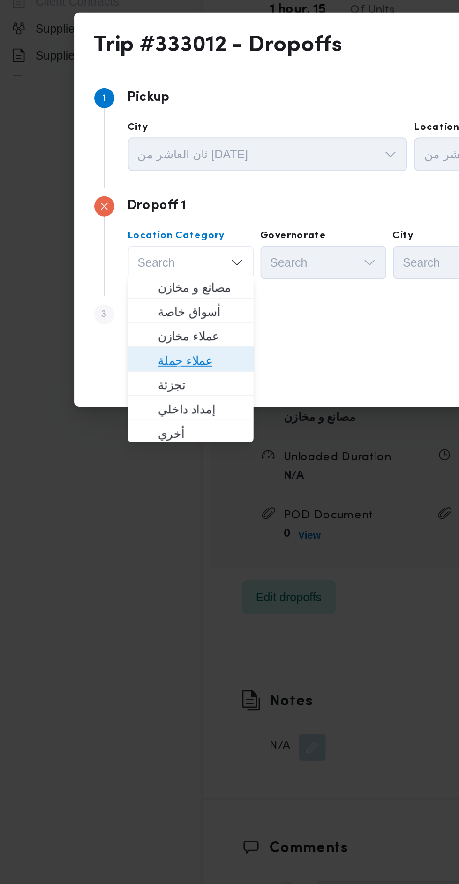
click at [142, 479] on span "عملاء جملة" at bounding box center [121, 482] width 48 height 11
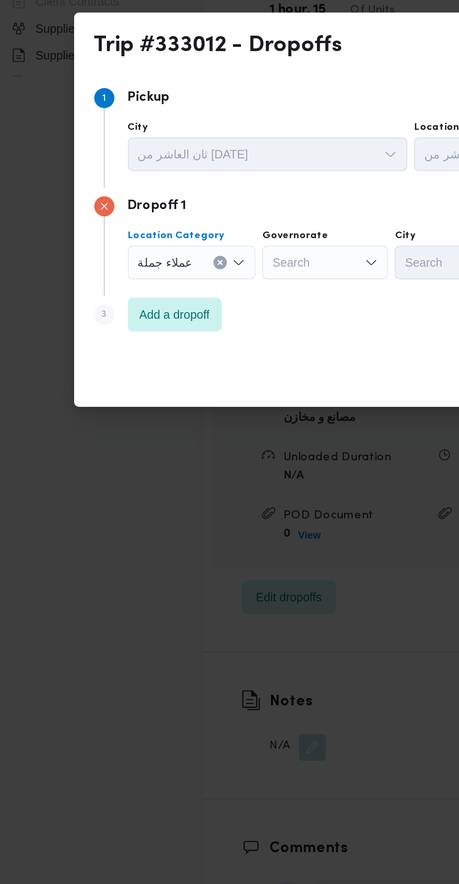
click at [202, 426] on div "Search" at bounding box center [190, 427] width 70 height 19
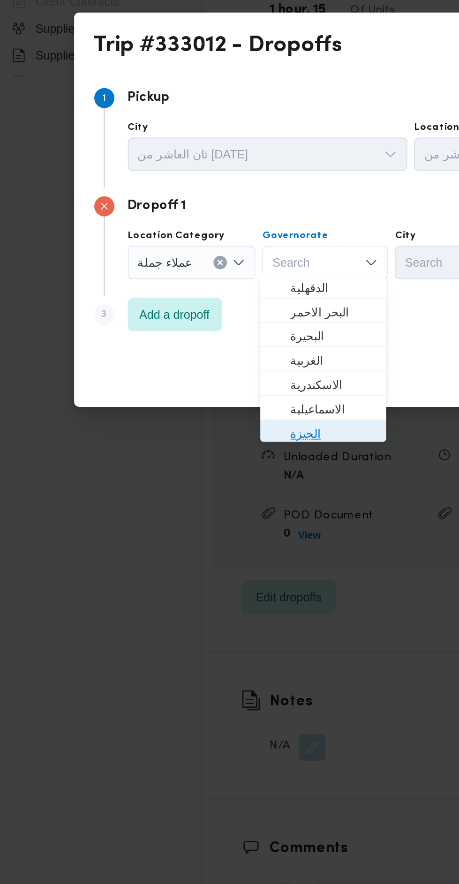
click at [195, 521] on span "الجيزة" at bounding box center [195, 522] width 48 height 11
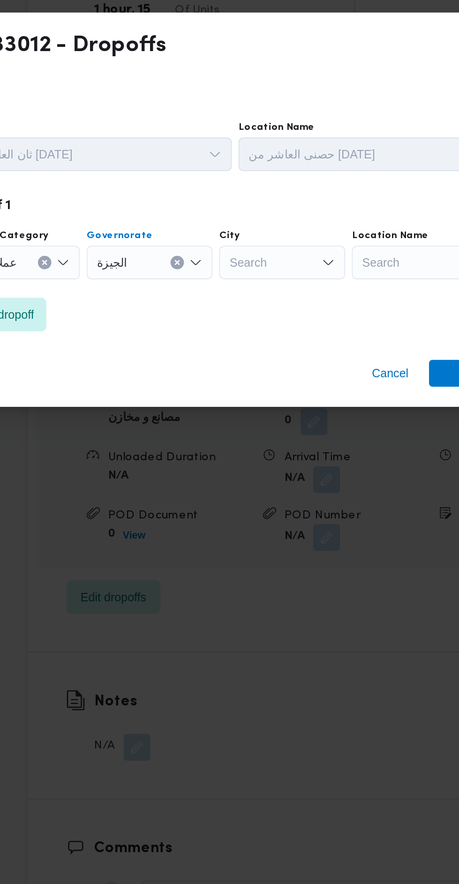
click at [275, 422] on div "Search" at bounding box center [264, 427] width 70 height 19
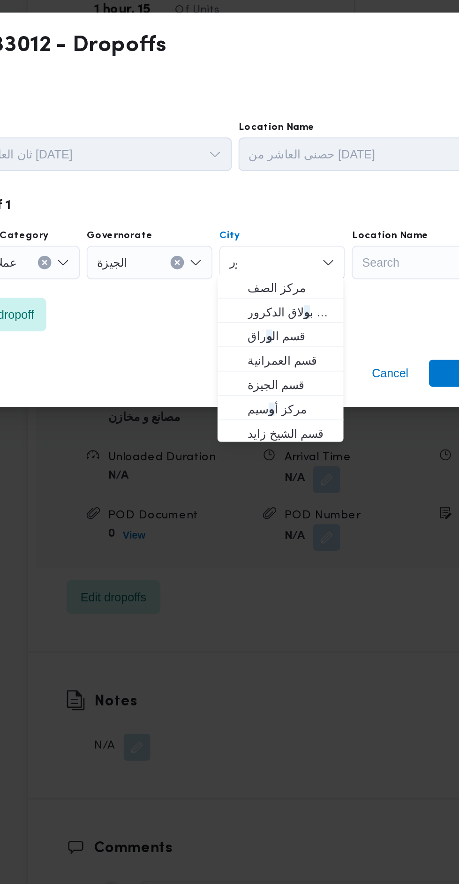
scroll to position [0, 0]
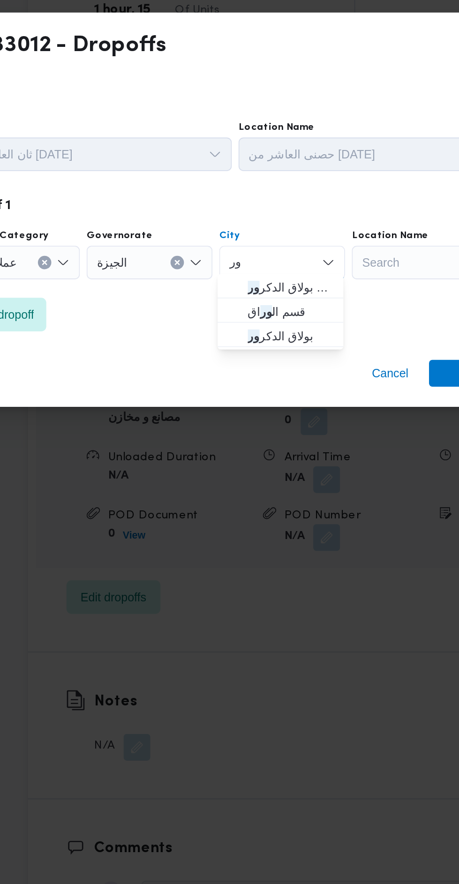
type input "ور"
click at [281, 458] on span "قسم ال ور اق" at bounding box center [269, 455] width 48 height 11
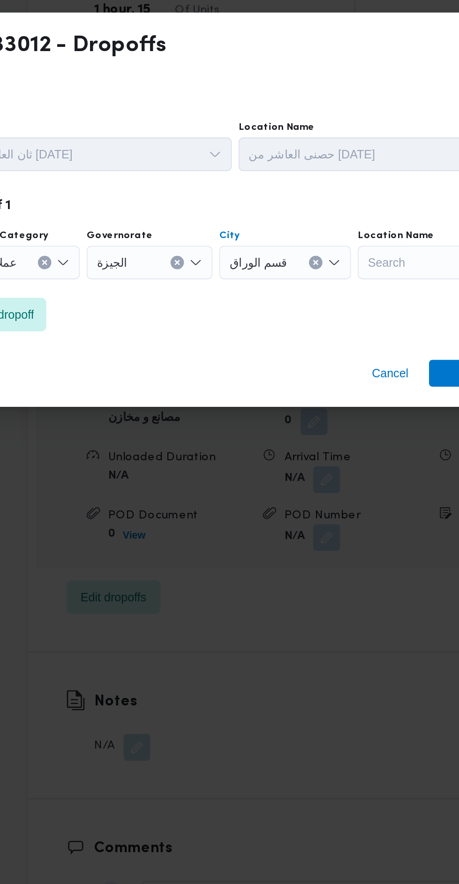
click at [350, 486] on span "Save" at bounding box center [372, 489] width 52 height 15
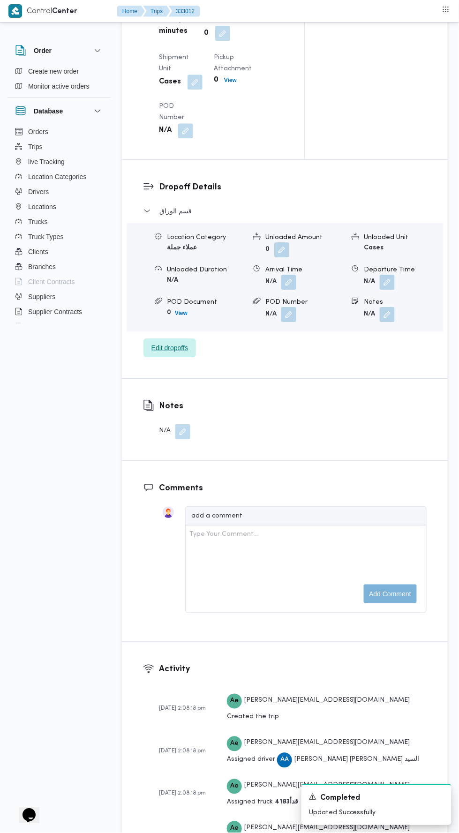
scroll to position [1125, 0]
click at [389, 289] on button "button" at bounding box center [387, 281] width 15 height 15
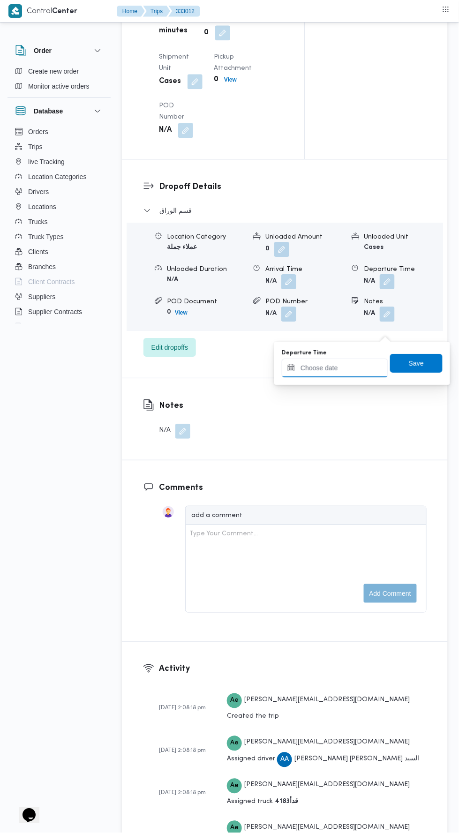
click at [368, 367] on input "Departure Time" at bounding box center [335, 368] width 106 height 19
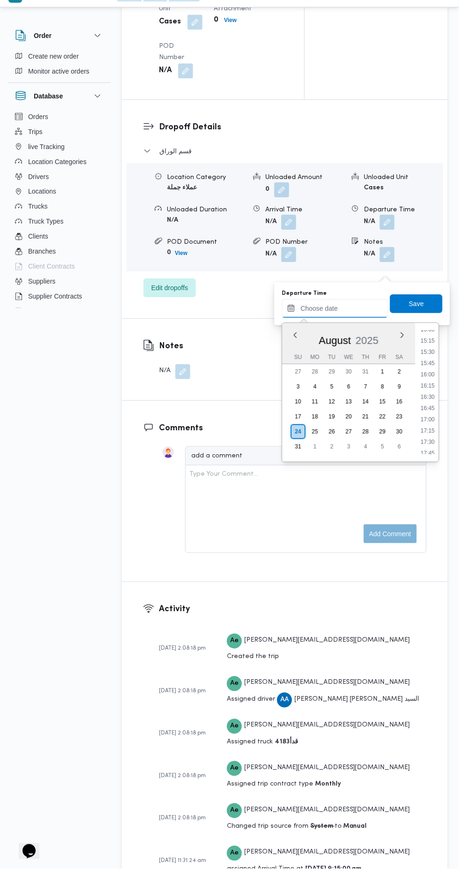
scroll to position [674, 0]
click at [425, 393] on li "16:00" at bounding box center [428, 396] width 22 height 9
type input "24/08/2025 16:00"
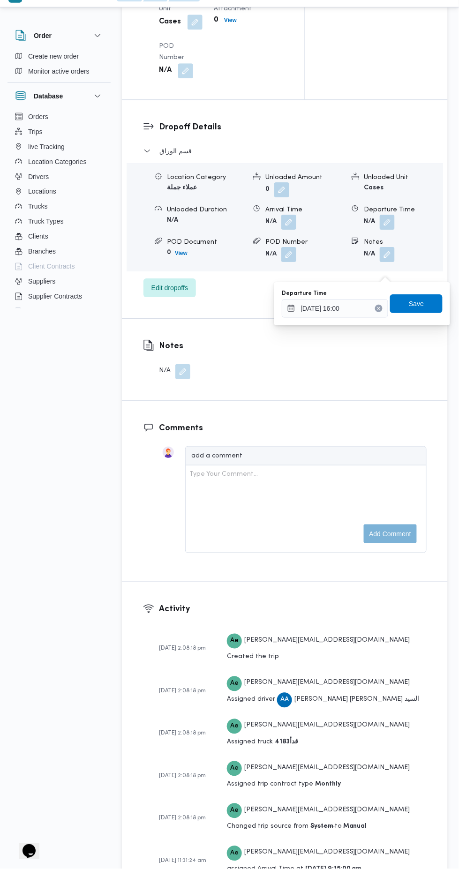
click at [426, 301] on div "You are in a dialog. To close this dialog, hit escape. Departure Time 24/08/202…" at bounding box center [362, 319] width 176 height 43
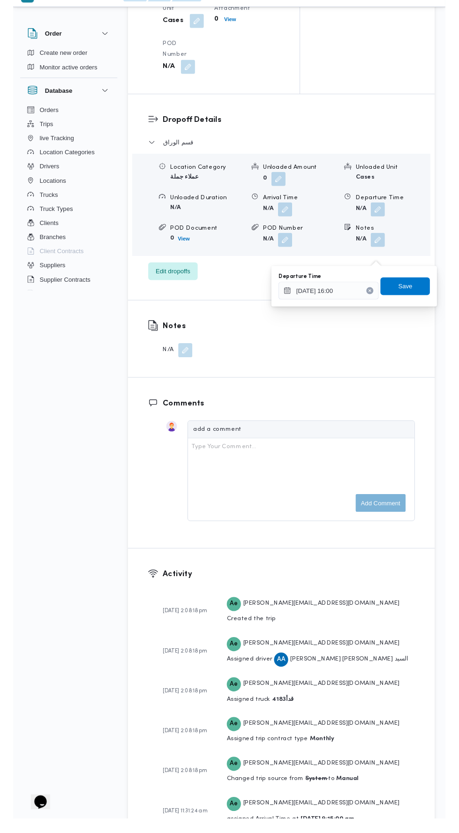
scroll to position [1169, 0]
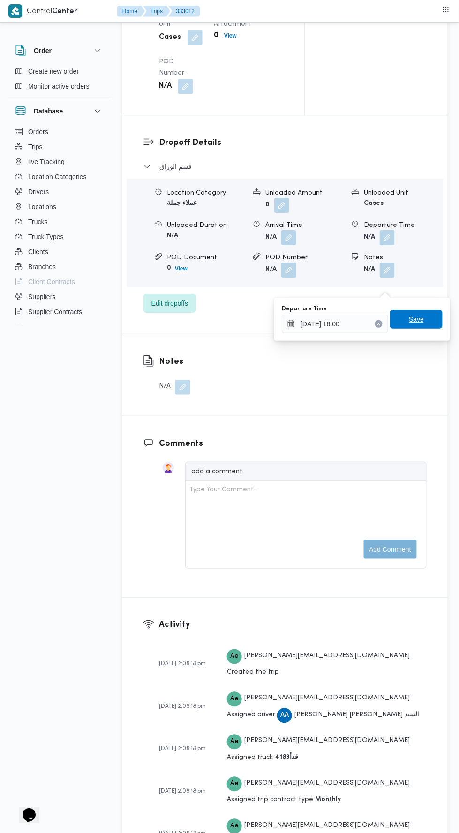
click at [427, 324] on span "Save" at bounding box center [416, 319] width 52 height 19
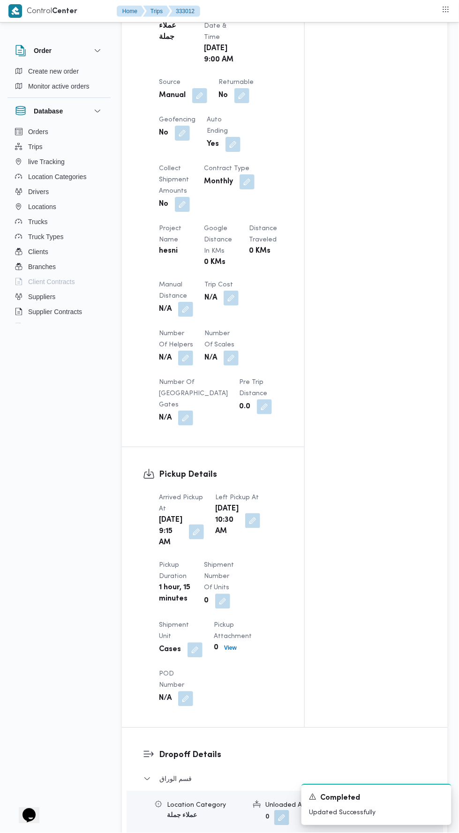
scroll to position [556, 0]
click at [189, 317] on button "button" at bounding box center [185, 309] width 15 height 15
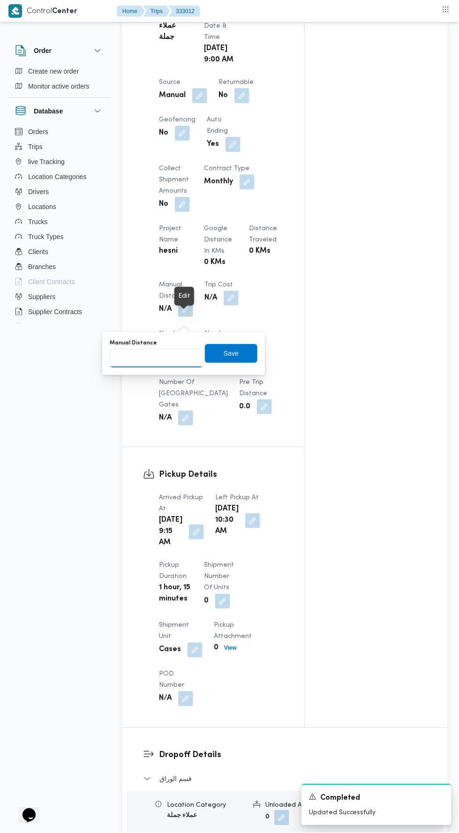
click at [178, 362] on input "Manual Distance" at bounding box center [156, 358] width 93 height 19
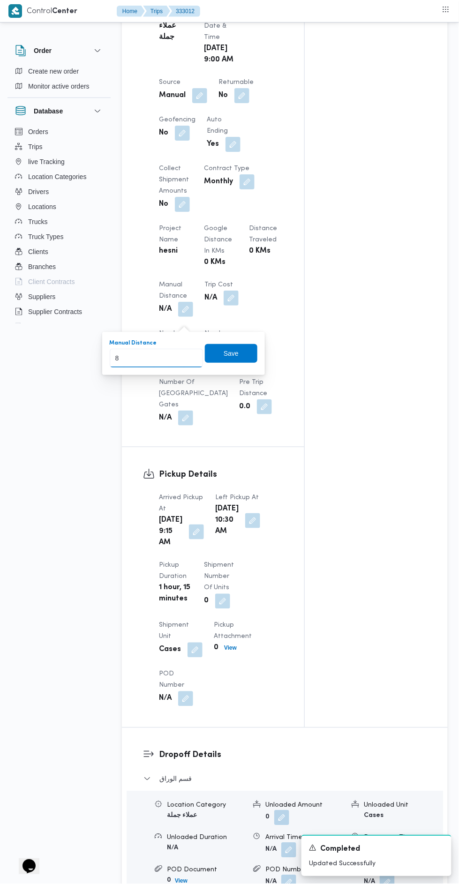
type input "86"
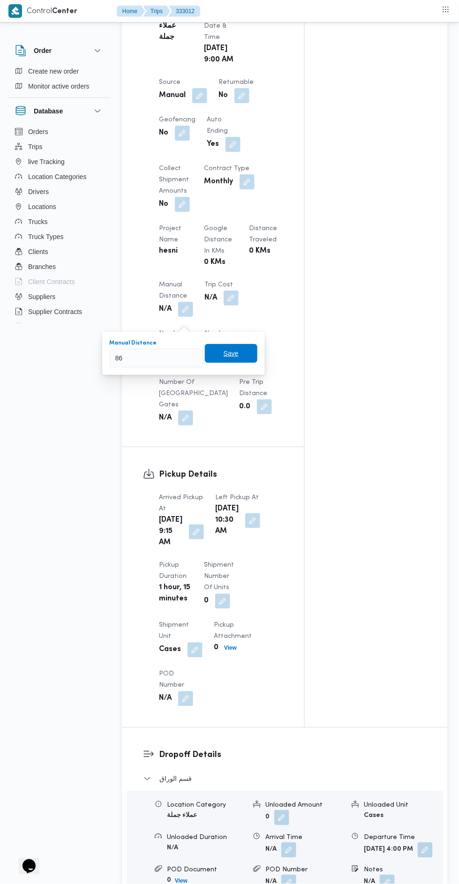
click at [240, 355] on span "Save" at bounding box center [231, 353] width 52 height 19
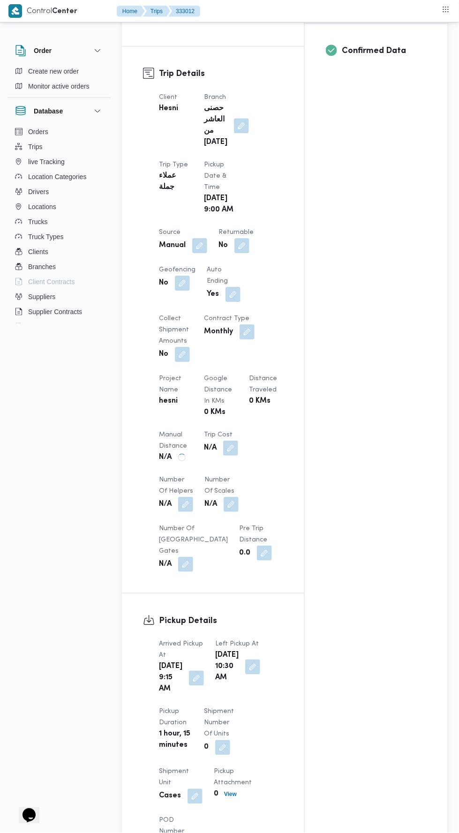
scroll to position [0, 0]
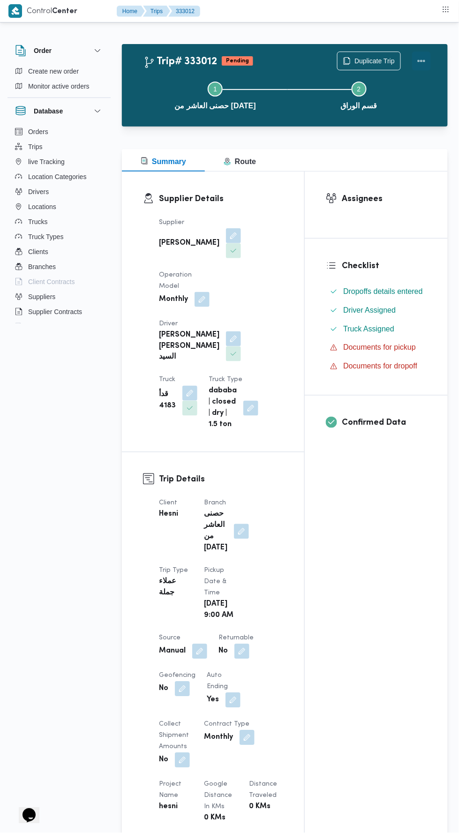
click at [428, 58] on button "Actions" at bounding box center [421, 61] width 19 height 19
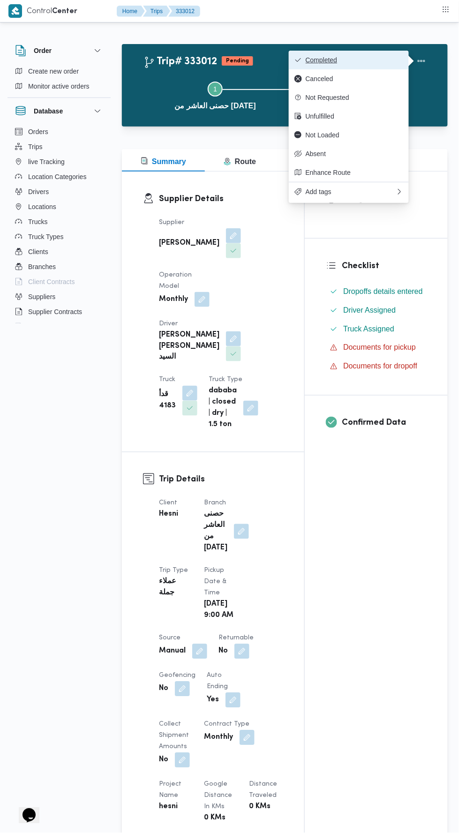
click at [383, 60] on span "Completed" at bounding box center [354, 59] width 97 height 7
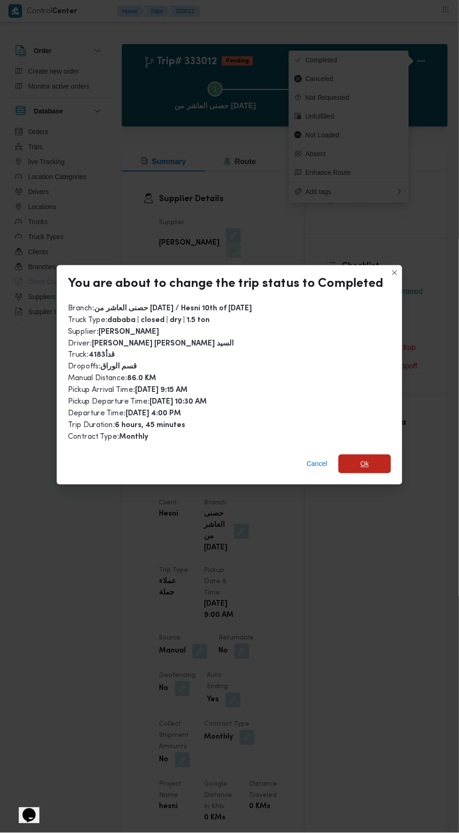
click at [360, 458] on span "Ok" at bounding box center [364, 463] width 8 height 11
